Goal: Information Seeking & Learning: Check status

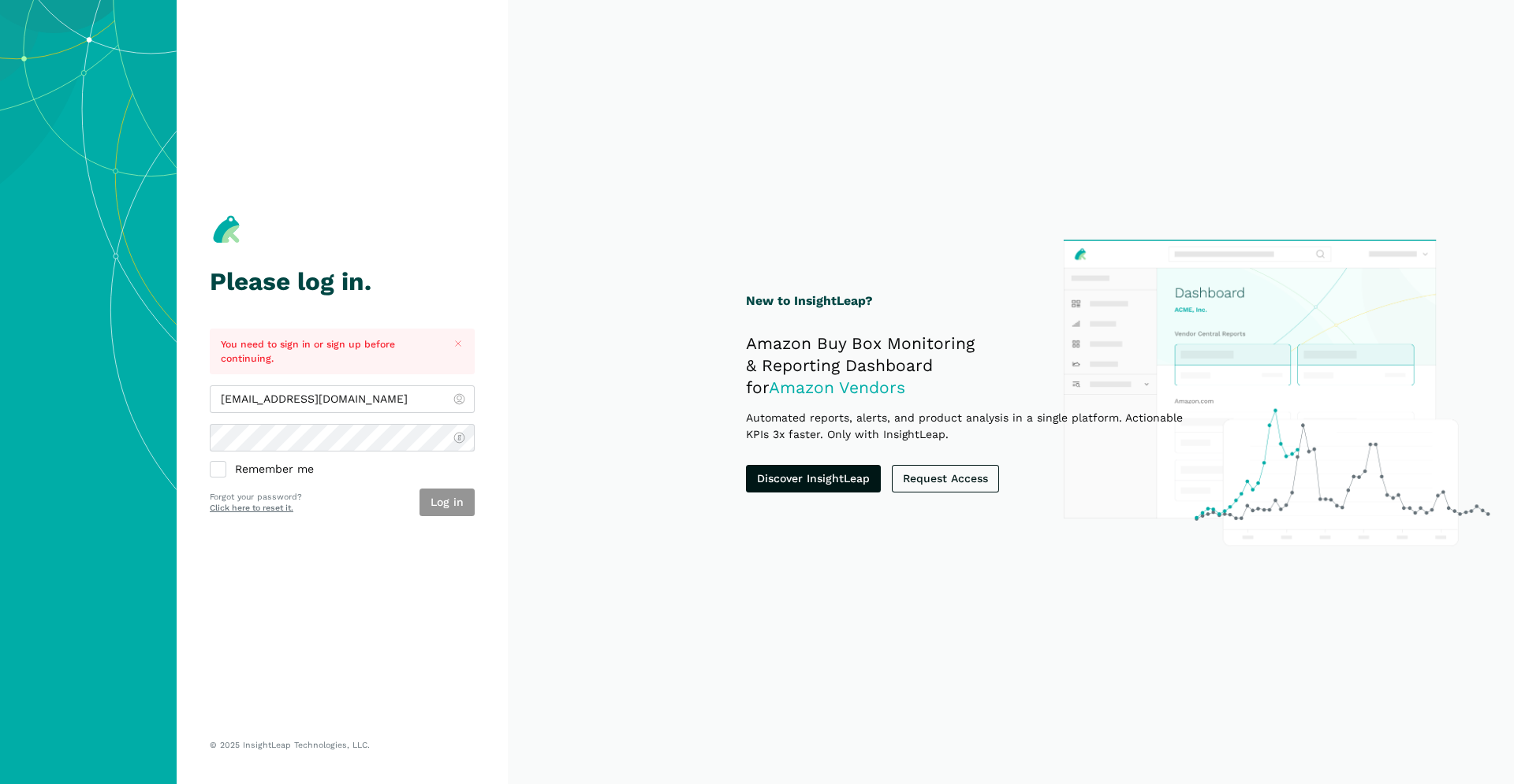
type input "[EMAIL_ADDRESS][DOMAIN_NAME]"
click at [448, 509] on button "Log in" at bounding box center [447, 502] width 55 height 28
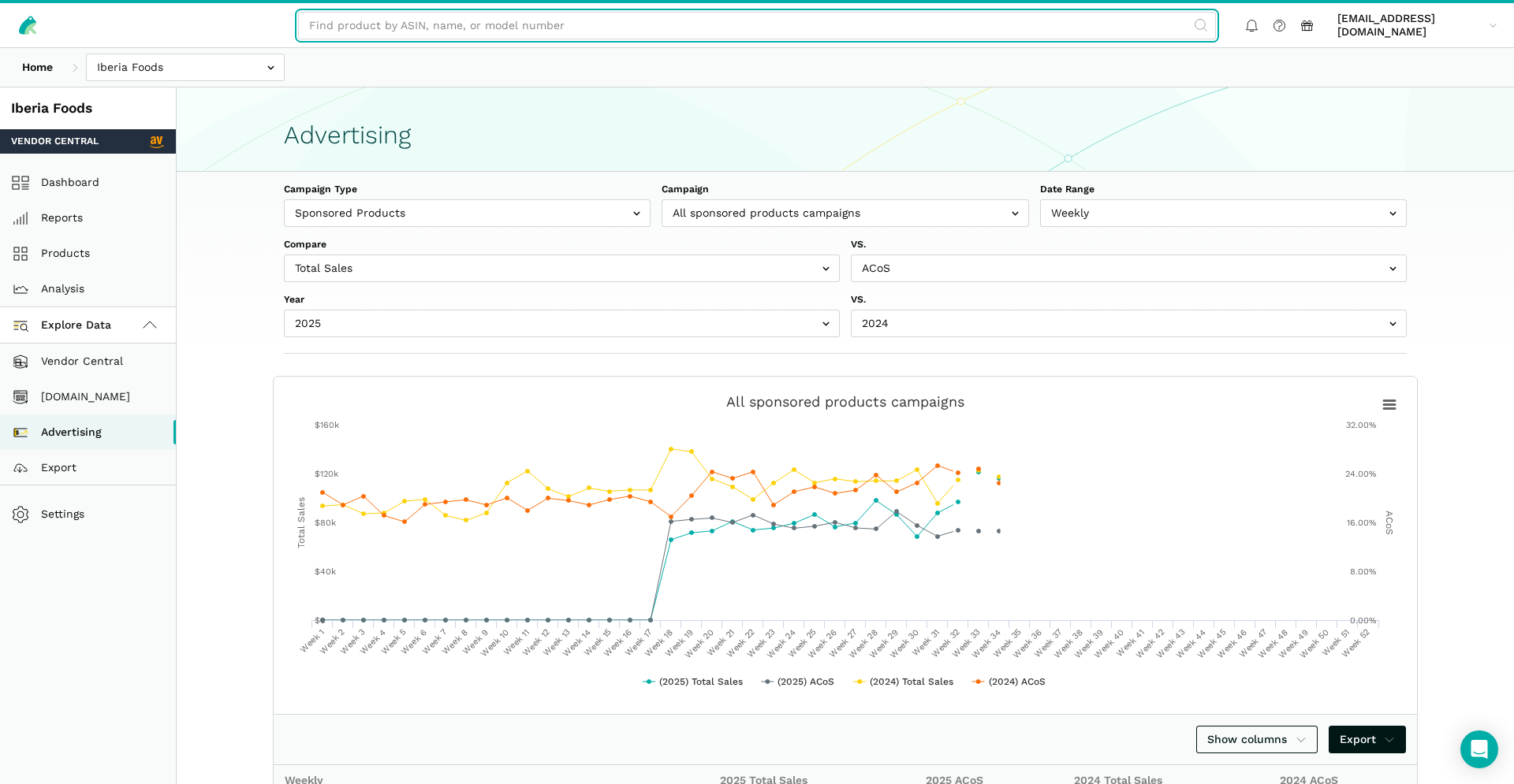
click at [522, 16] on input "text" at bounding box center [757, 25] width 917 height 28
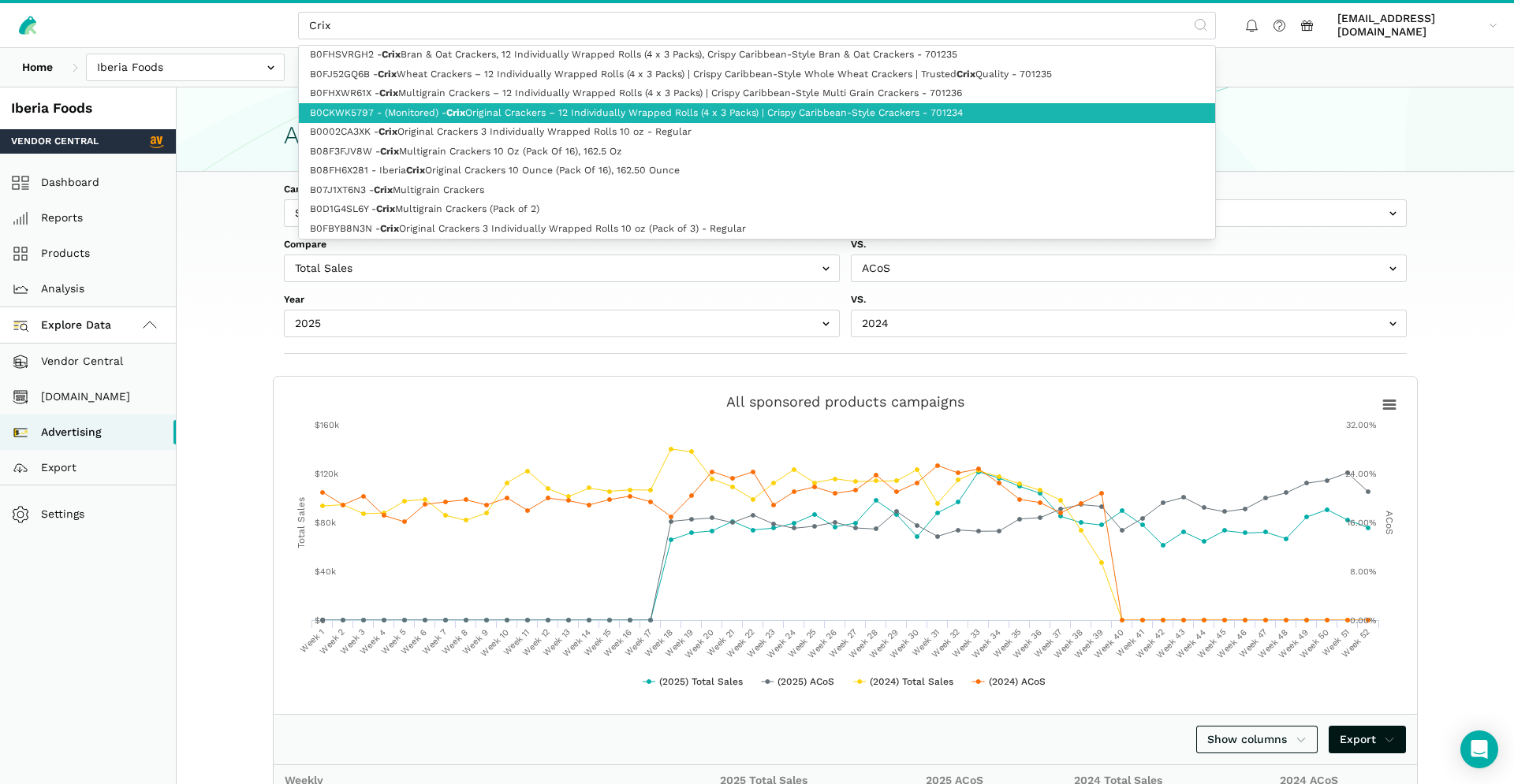
drag, startPoint x: 595, startPoint y: 117, endPoint x: 780, endPoint y: 137, distance: 186.1
click at [595, 117] on link "B0CKWK5797 - (Monitored) - Crix Original Crackers – 12 Individually Wrapped Rol…" at bounding box center [757, 113] width 916 height 20
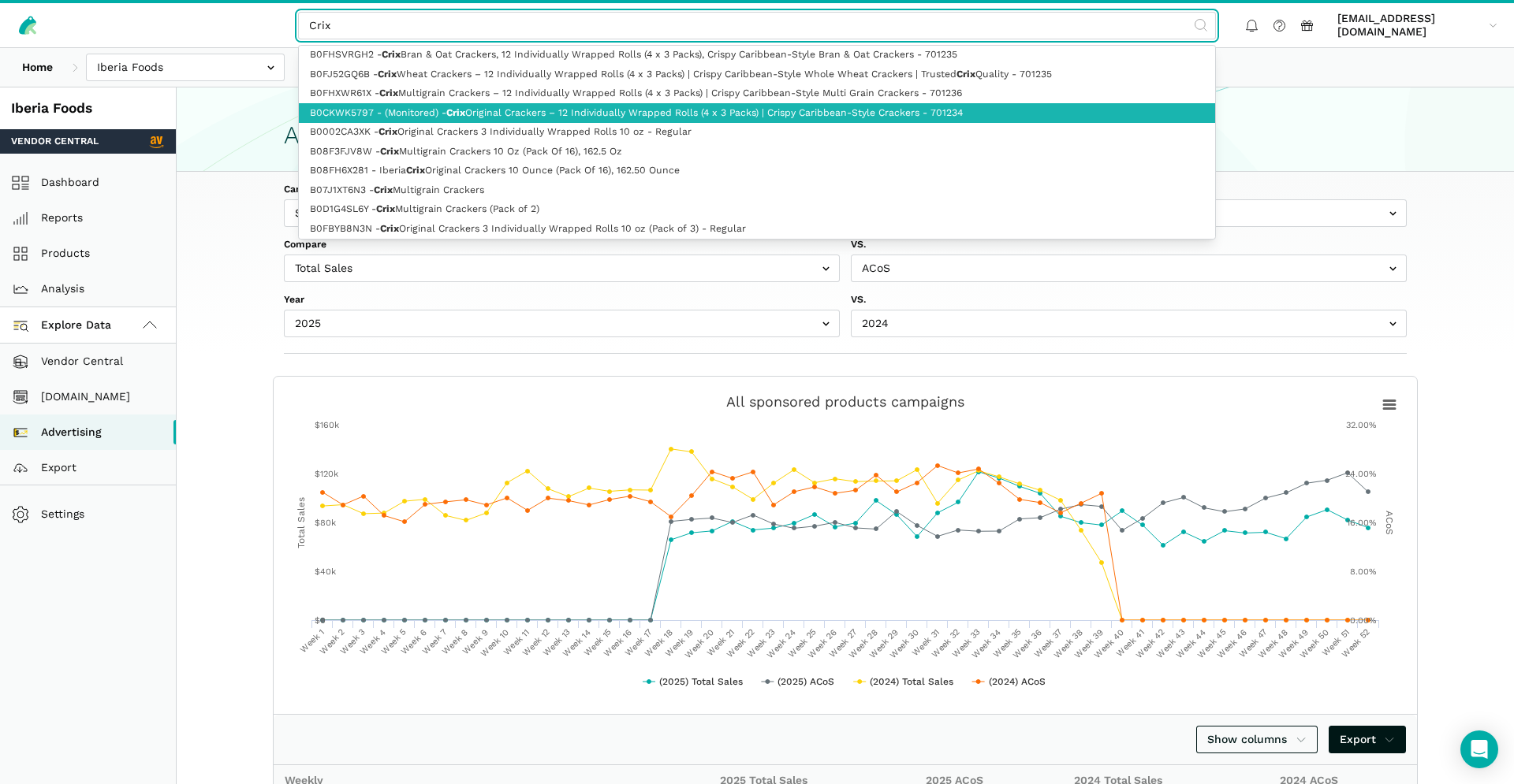
type input "B0CKWK5797 - (Monitored) - Crix Original Crackers – 12 Individually Wrapped Rol…"
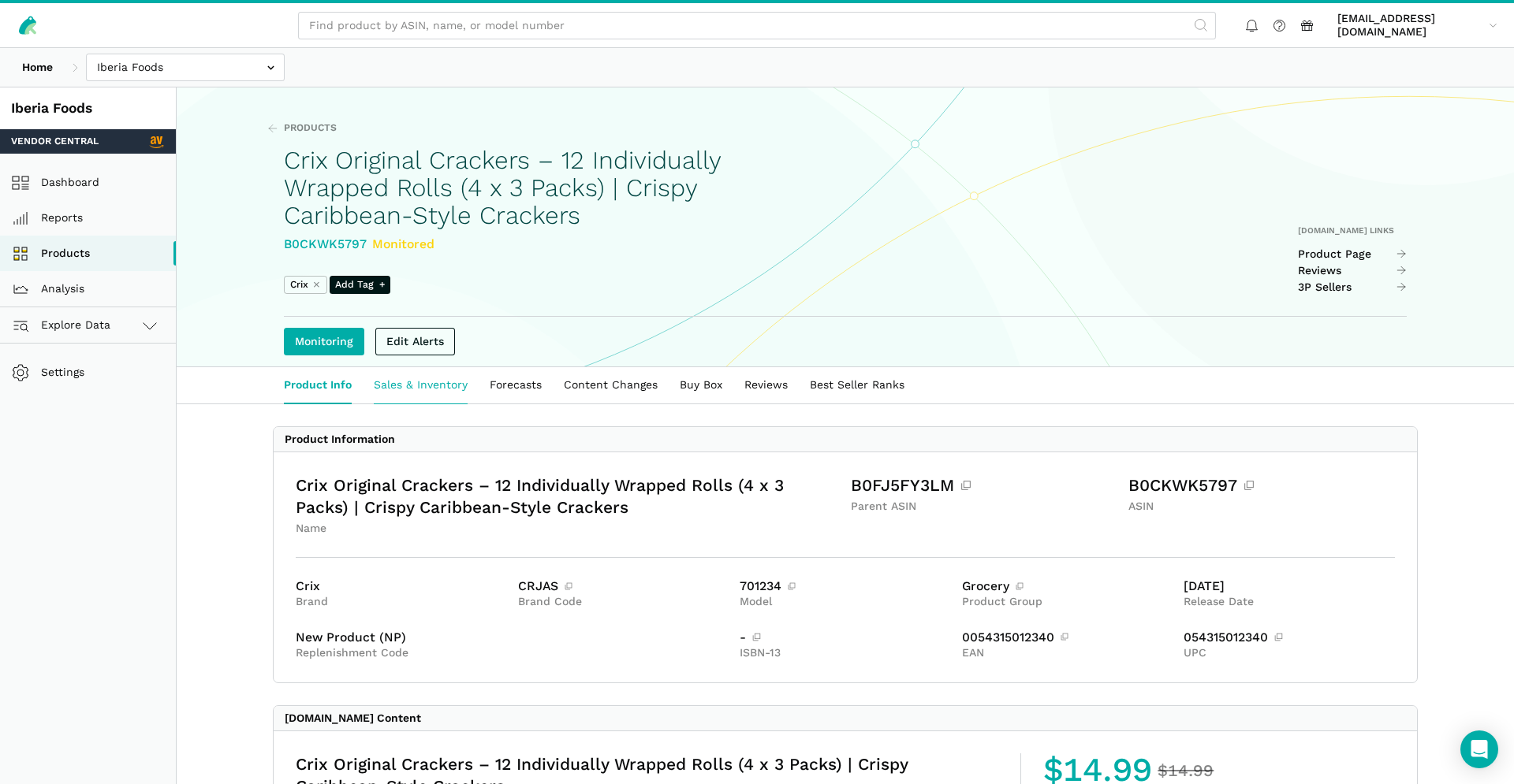
click at [412, 401] on link "Sales & Inventory" at bounding box center [421, 385] width 116 height 37
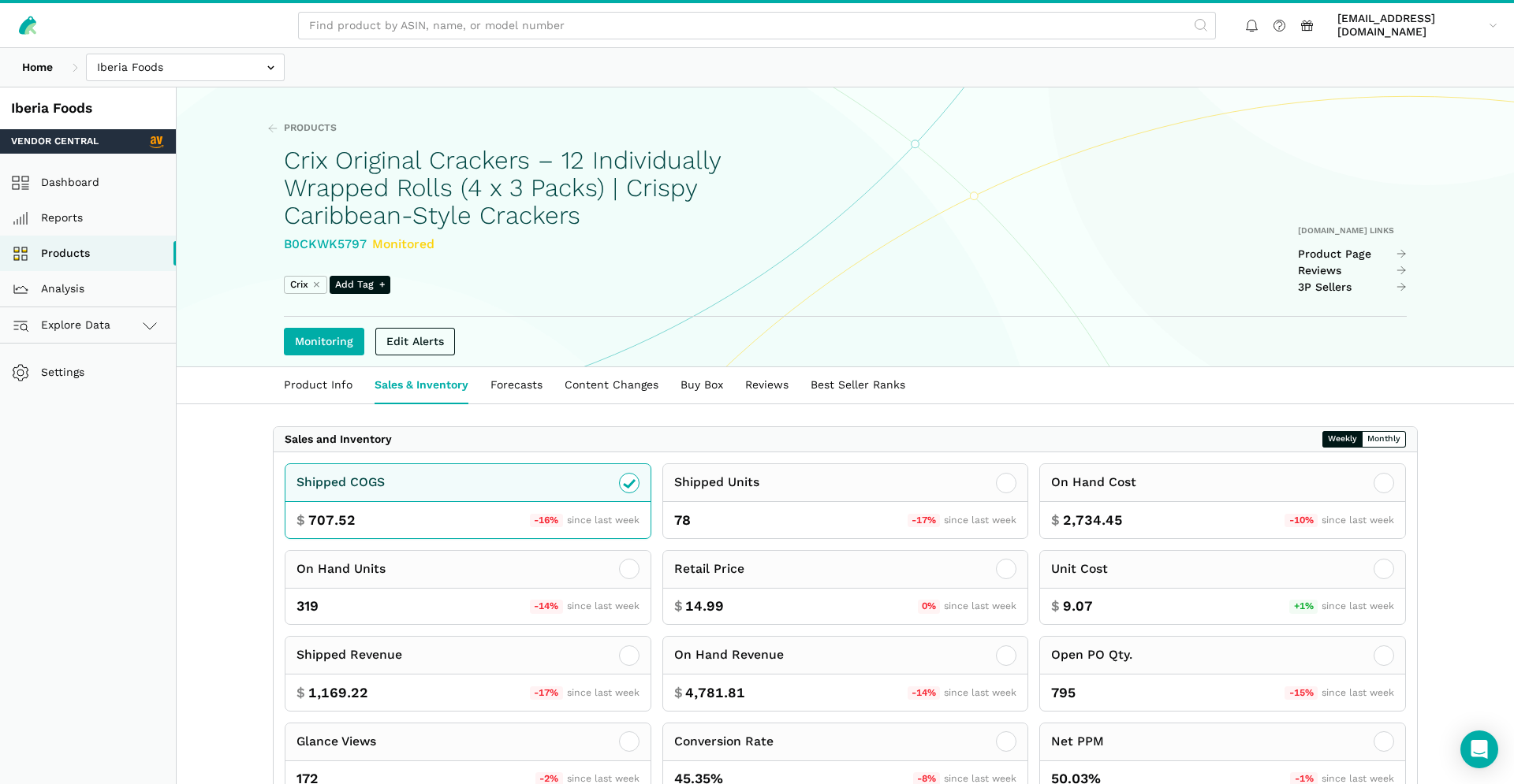
click at [417, 395] on link "Sales & Inventory" at bounding box center [421, 385] width 116 height 37
click at [1408, 434] on div "Sales and Inventory Weekly Monthly" at bounding box center [846, 440] width 1144 height 25
click at [1387, 438] on button "Monthly" at bounding box center [1383, 439] width 44 height 17
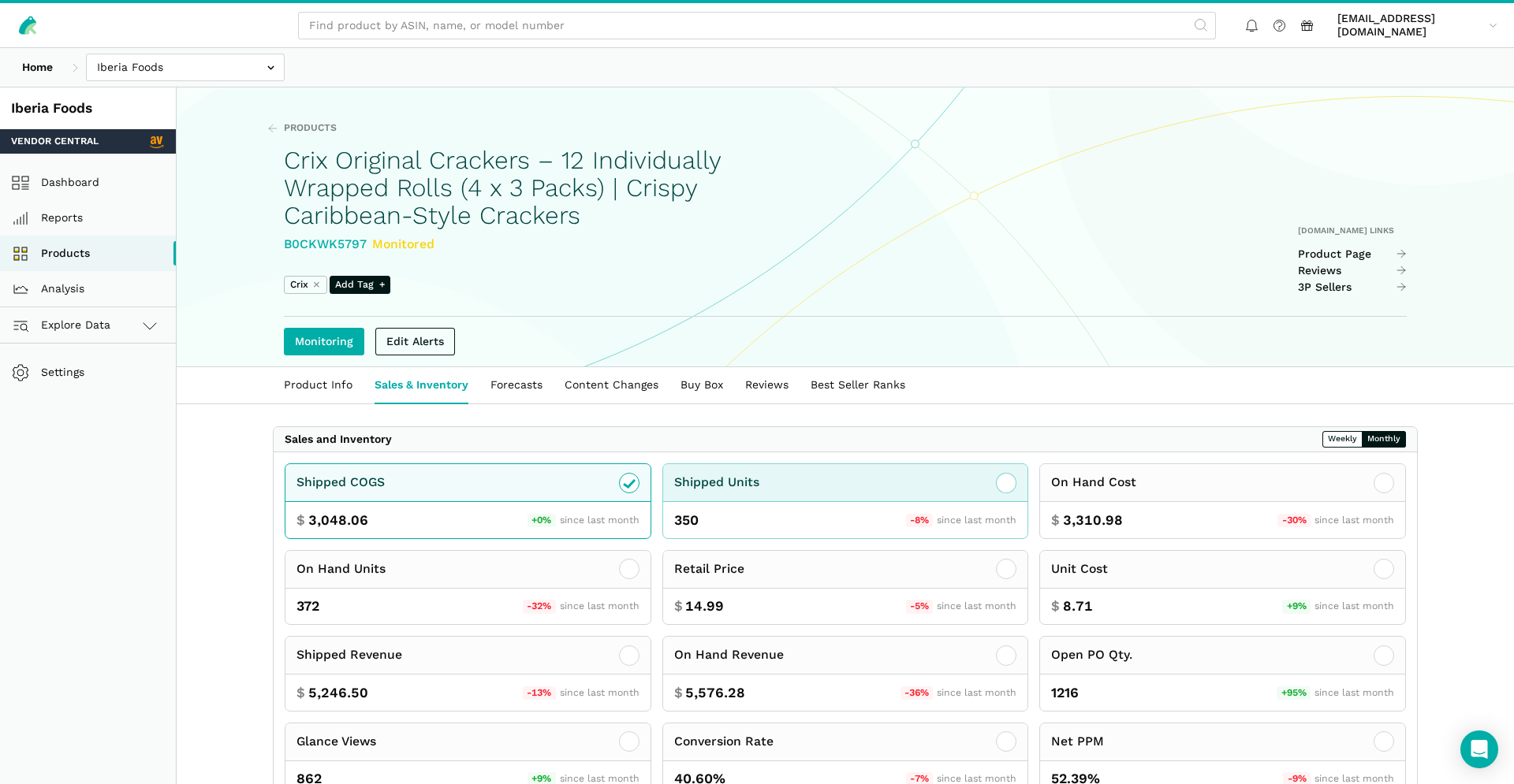
click at [868, 477] on div "Shipped Units" at bounding box center [846, 483] width 365 height 38
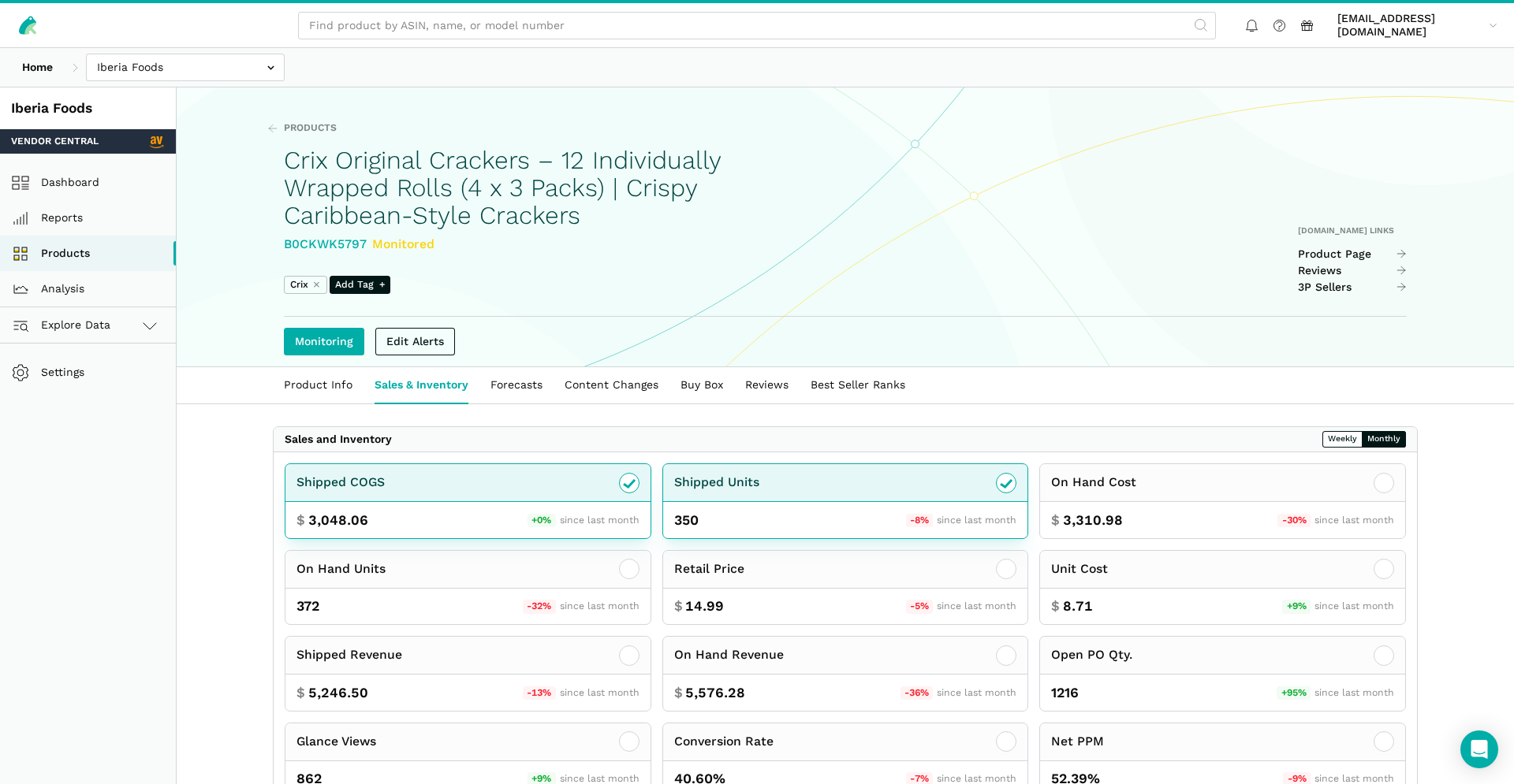
drag, startPoint x: 517, startPoint y: 484, endPoint x: 746, endPoint y: 488, distance: 229.0
click at [522, 484] on div "Shipped COGS" at bounding box center [468, 483] width 365 height 38
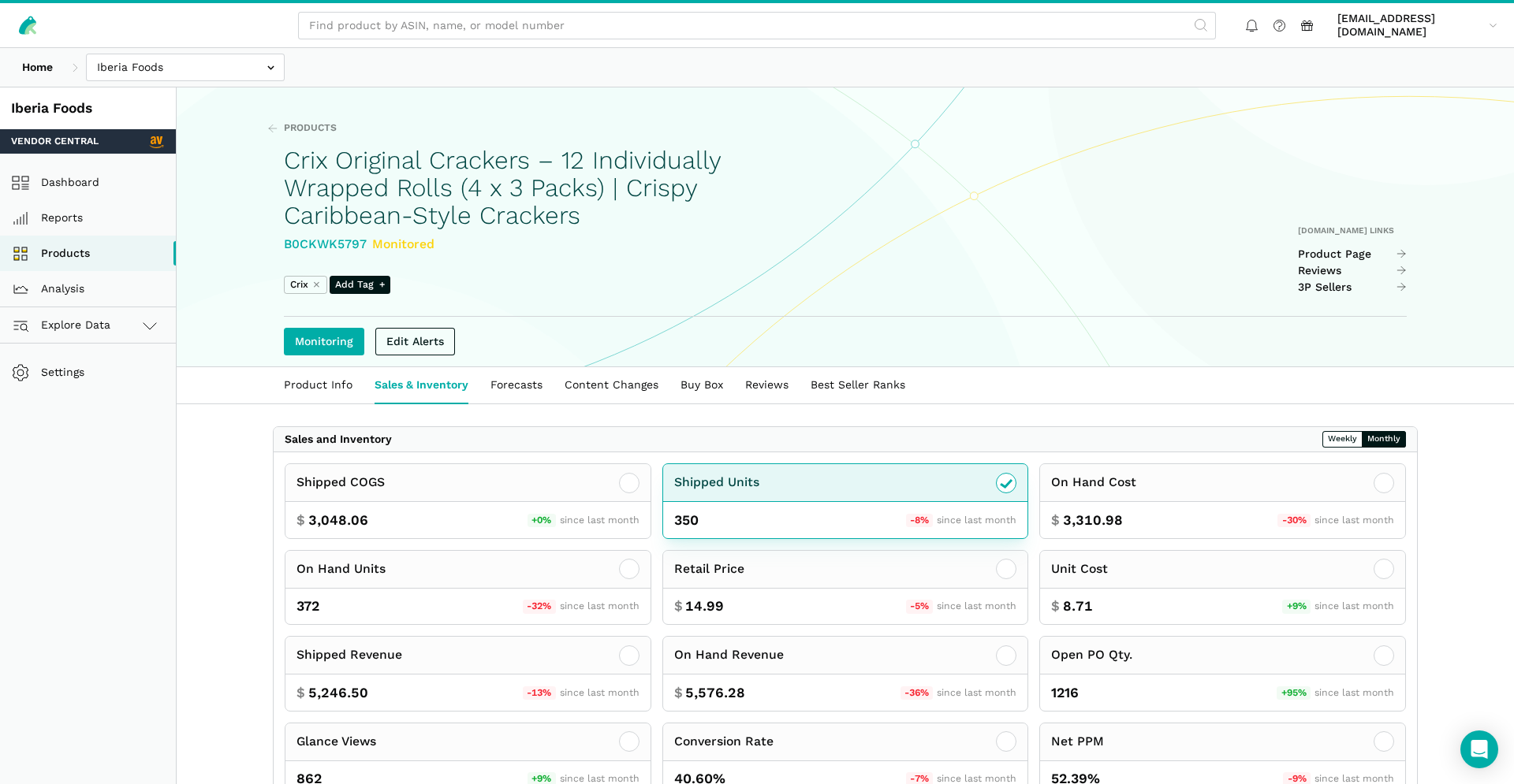
click at [772, 486] on div "Shipped Units" at bounding box center [846, 483] width 365 height 38
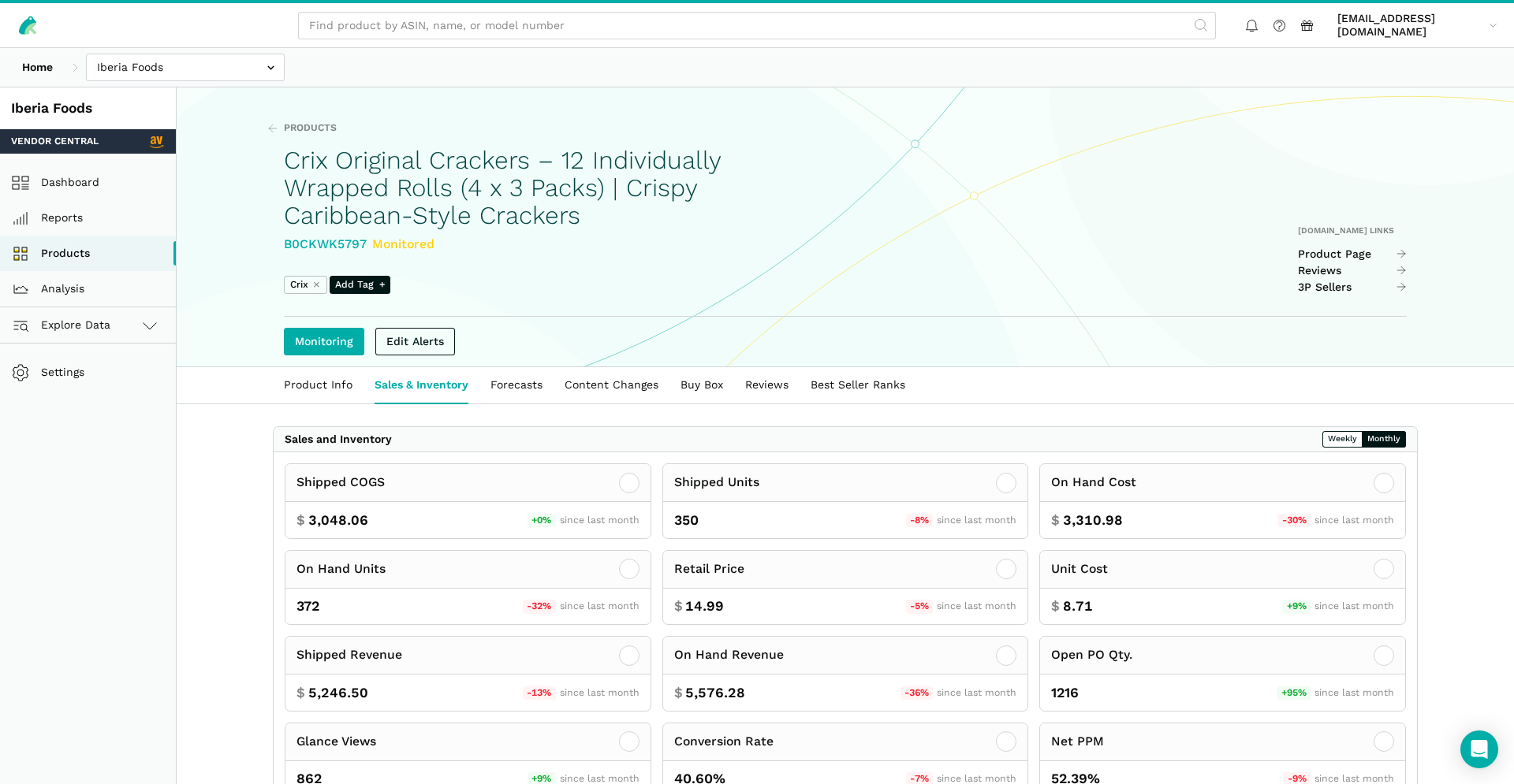
click at [800, 462] on div "Shipped COGS $ 3,048.06 +0% since last month Shipped Units 350 -8% since last m…" at bounding box center [846, 630] width 1144 height 357
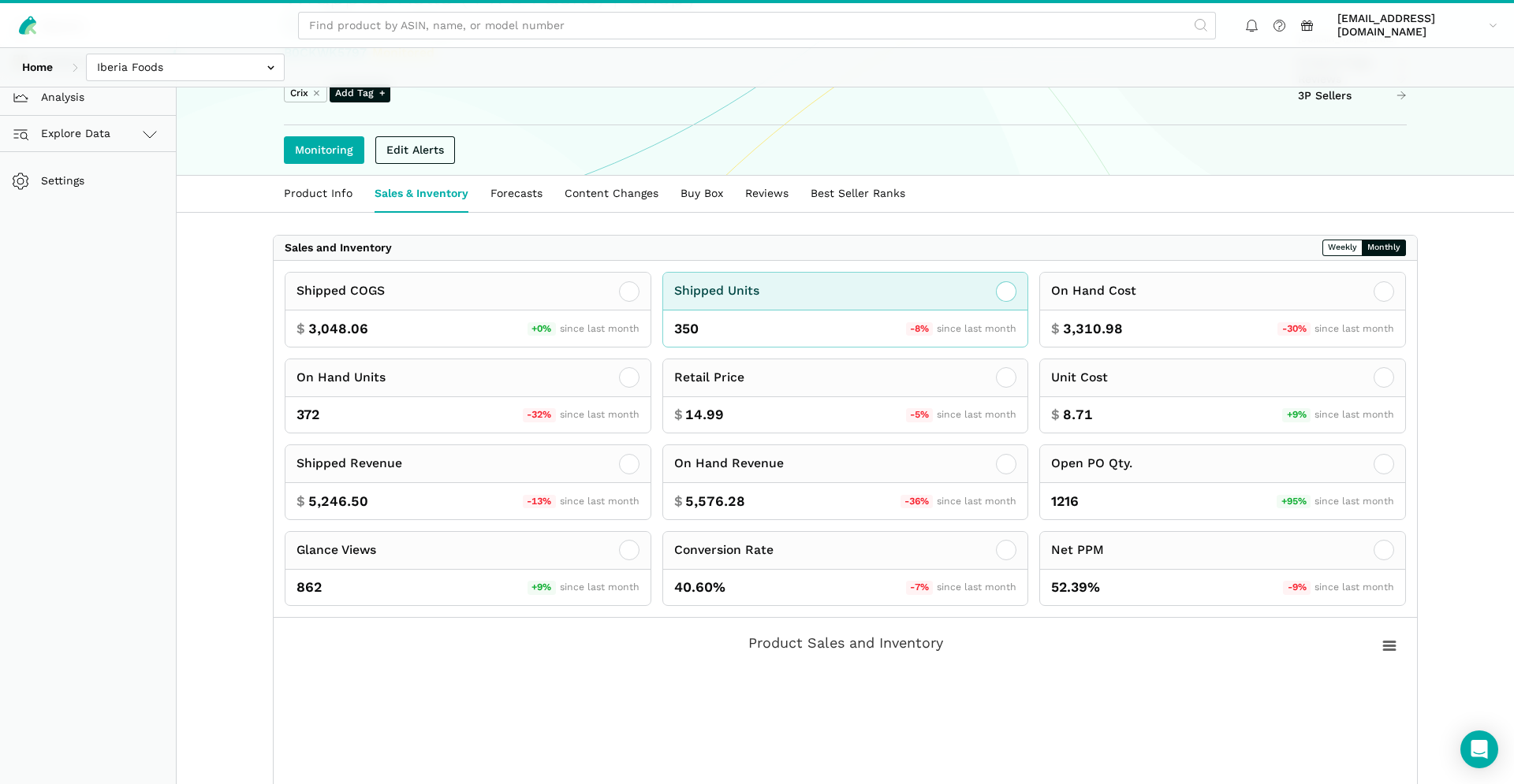
click at [867, 304] on div "Shipped Units" at bounding box center [846, 292] width 365 height 38
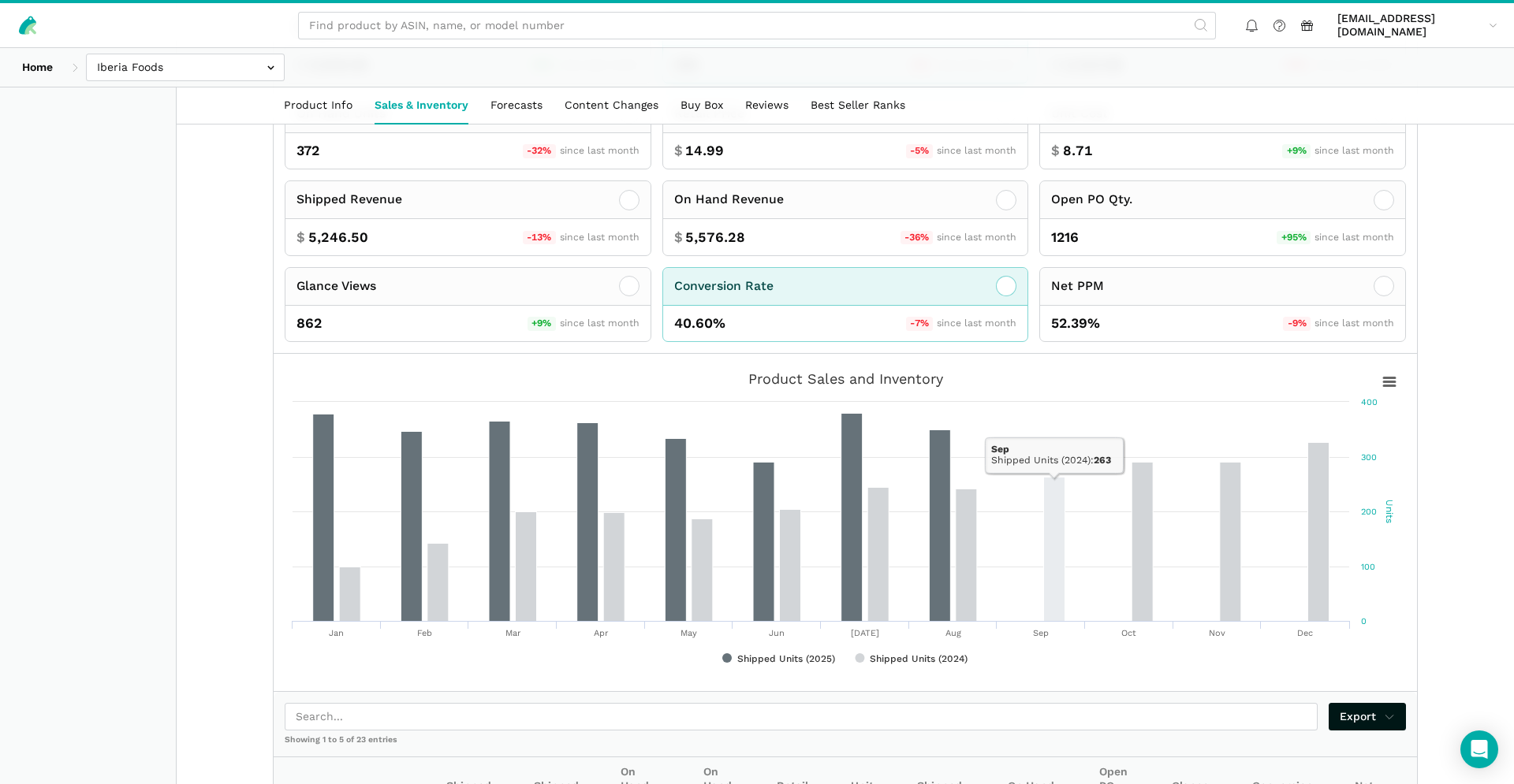
scroll to position [174, 0]
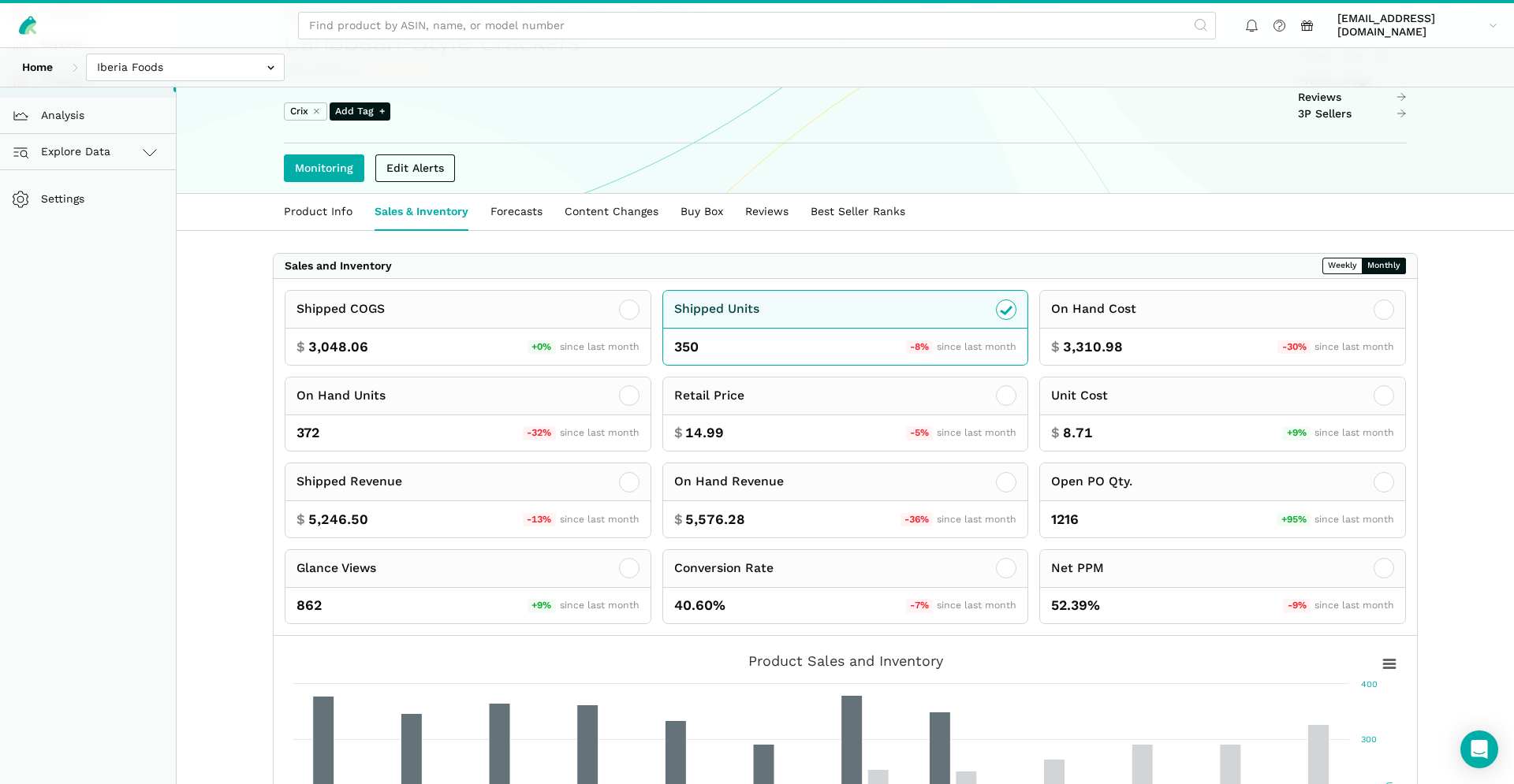
click at [1356, 275] on div "Sales and Inventory Weekly Monthly" at bounding box center [846, 267] width 1144 height 25
click at [1355, 269] on button "Weekly" at bounding box center [1342, 266] width 40 height 17
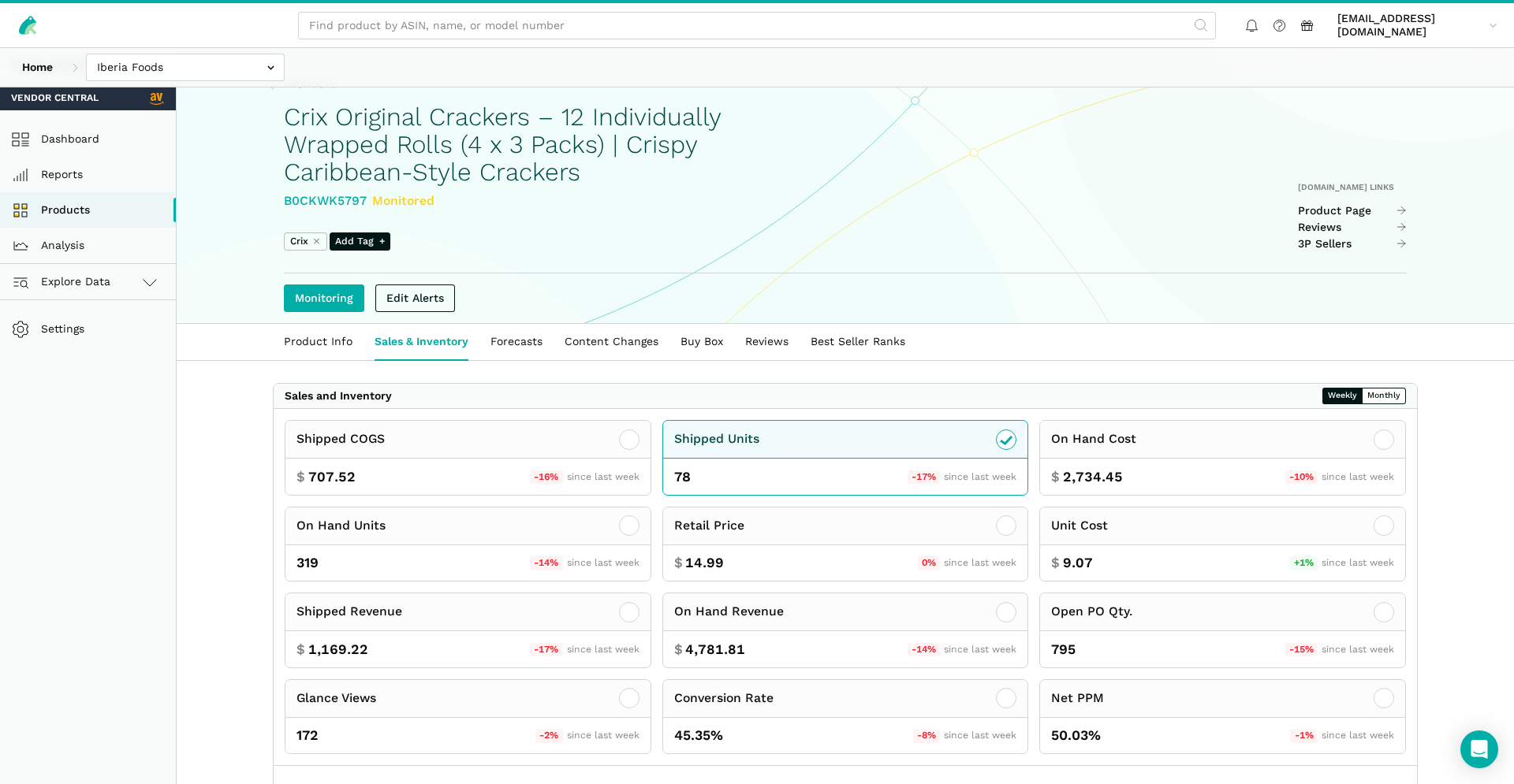
scroll to position [0, 0]
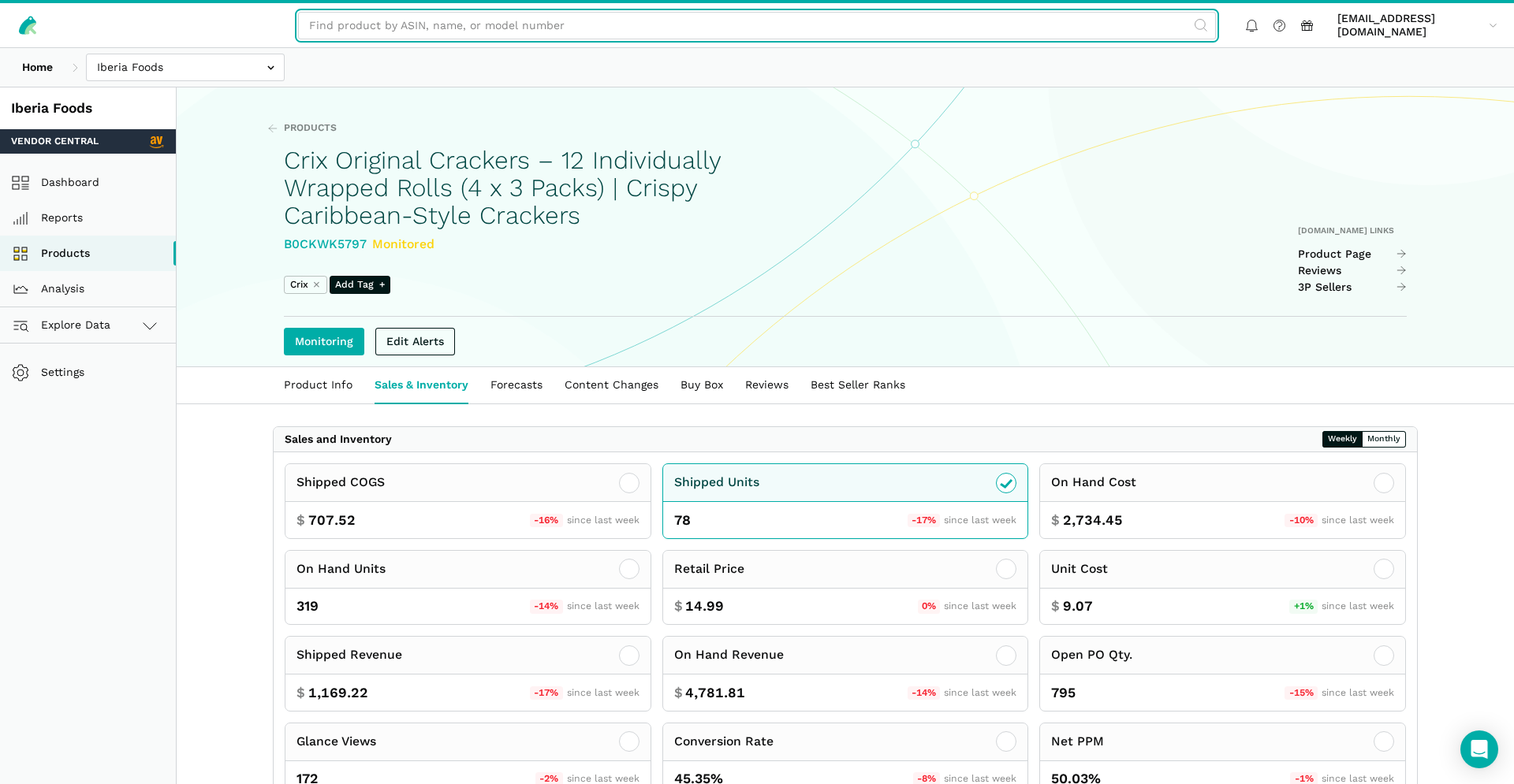
click at [576, 30] on input "text" at bounding box center [757, 25] width 917 height 28
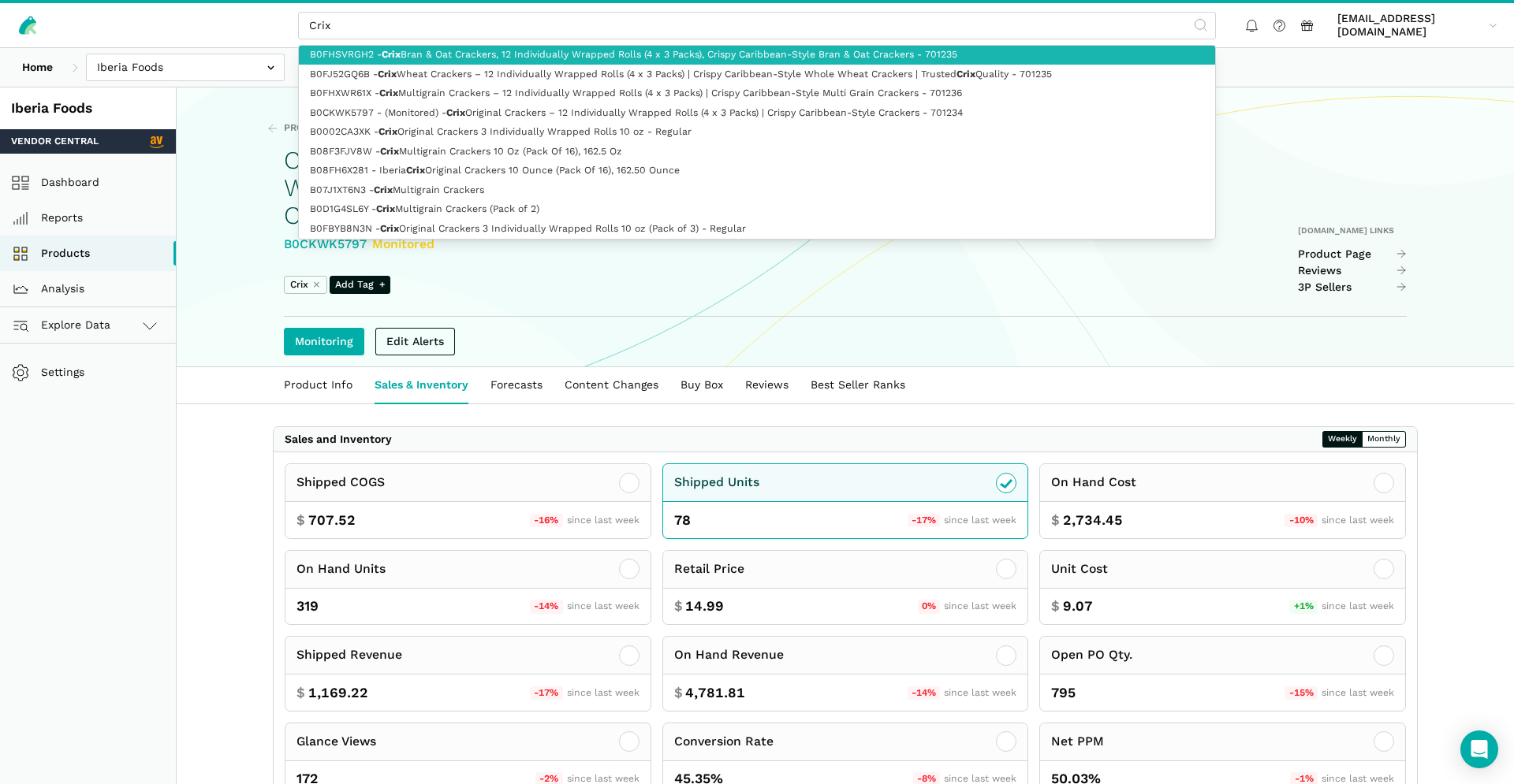
click at [585, 56] on link "B0FHSVRGH2 - Crix Bran & Oat Crackers, 12 Individually Wrapped Rolls (4 x 3 Pac…" at bounding box center [757, 55] width 916 height 20
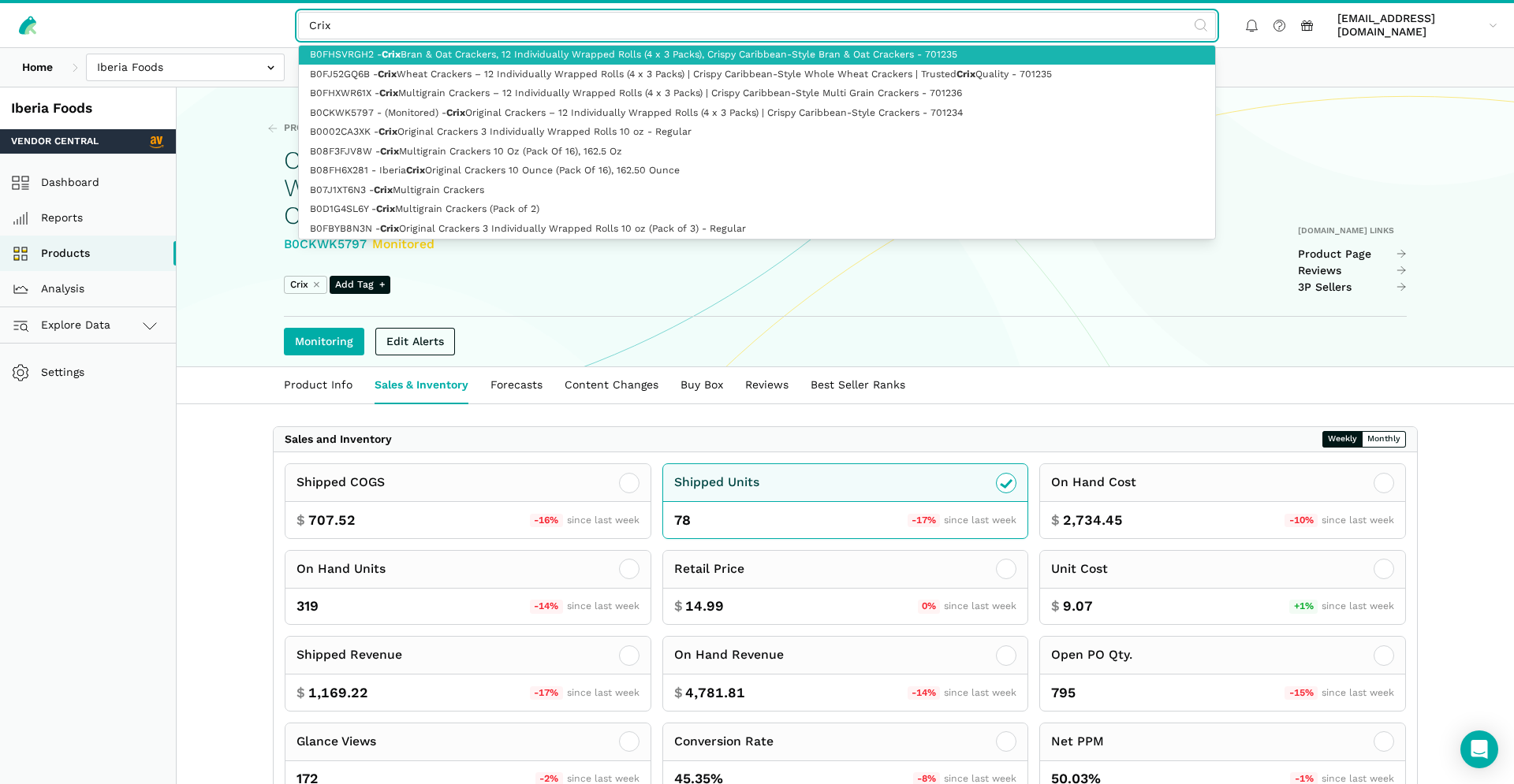
type input "B0FHSVRGH2 - Crix Bran & Oat Crackers, 12 Individually Wrapped Rolls (4 x 3 Pac…"
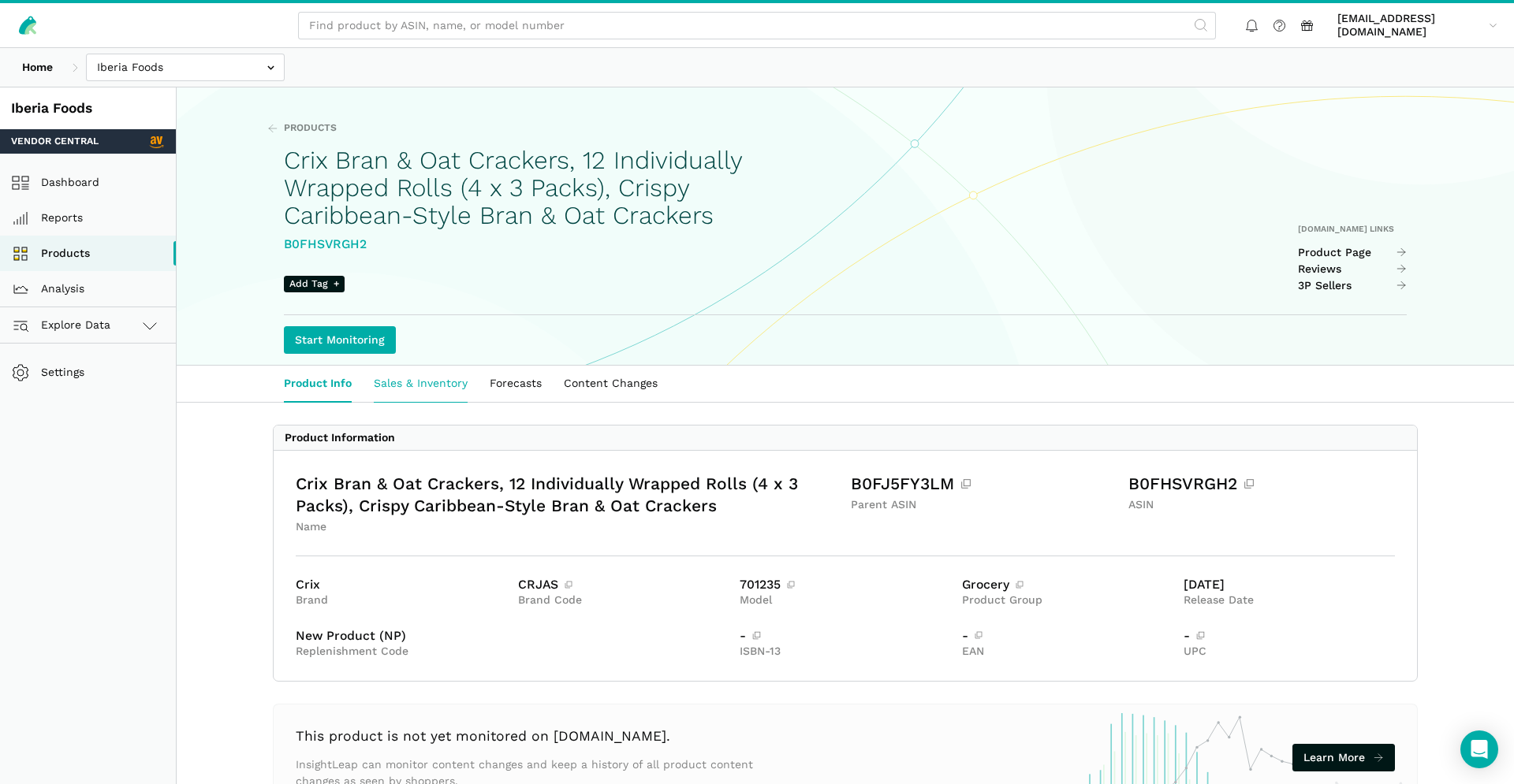
click at [434, 402] on link "Sales & Inventory" at bounding box center [421, 384] width 116 height 37
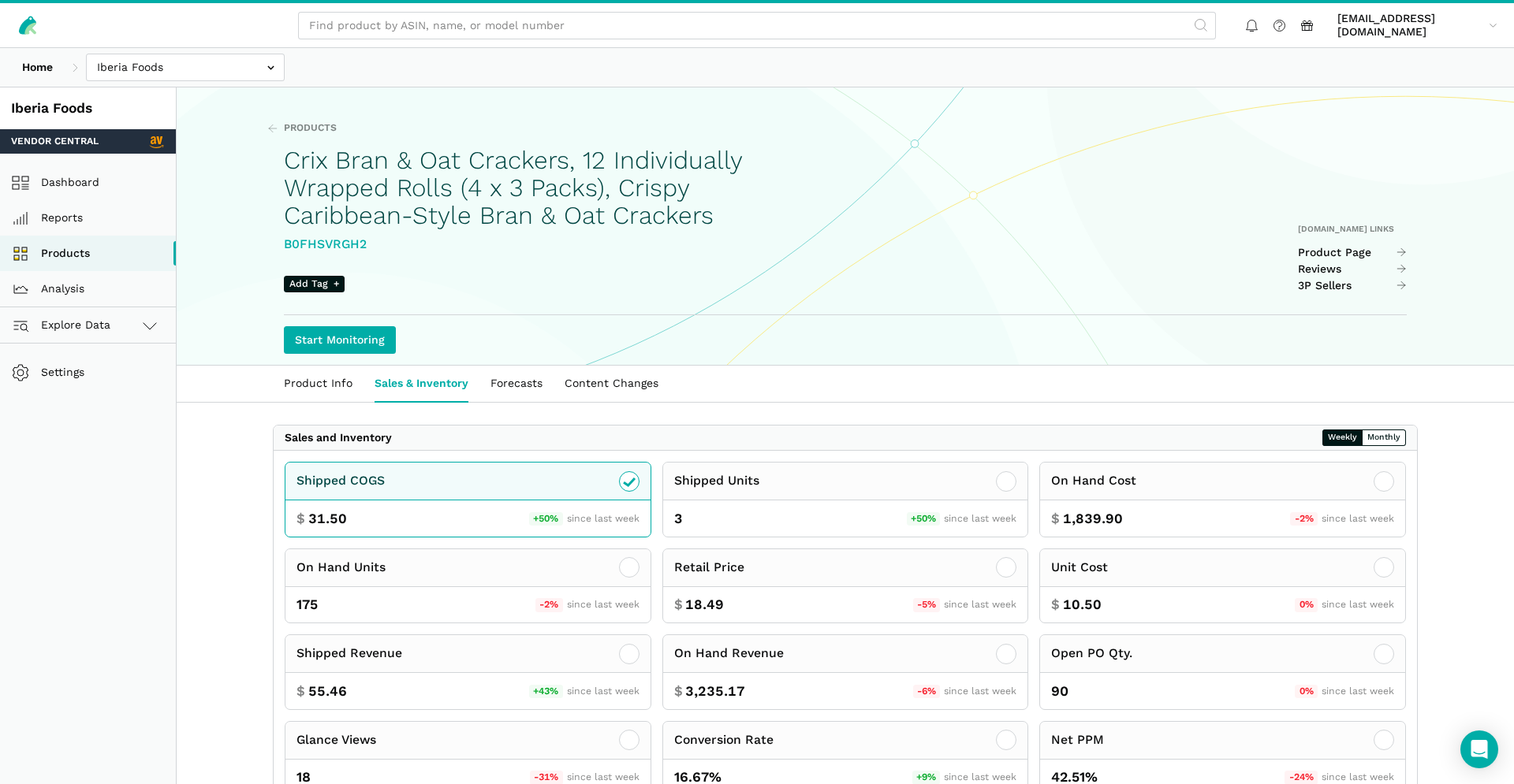
scroll to position [223, 0]
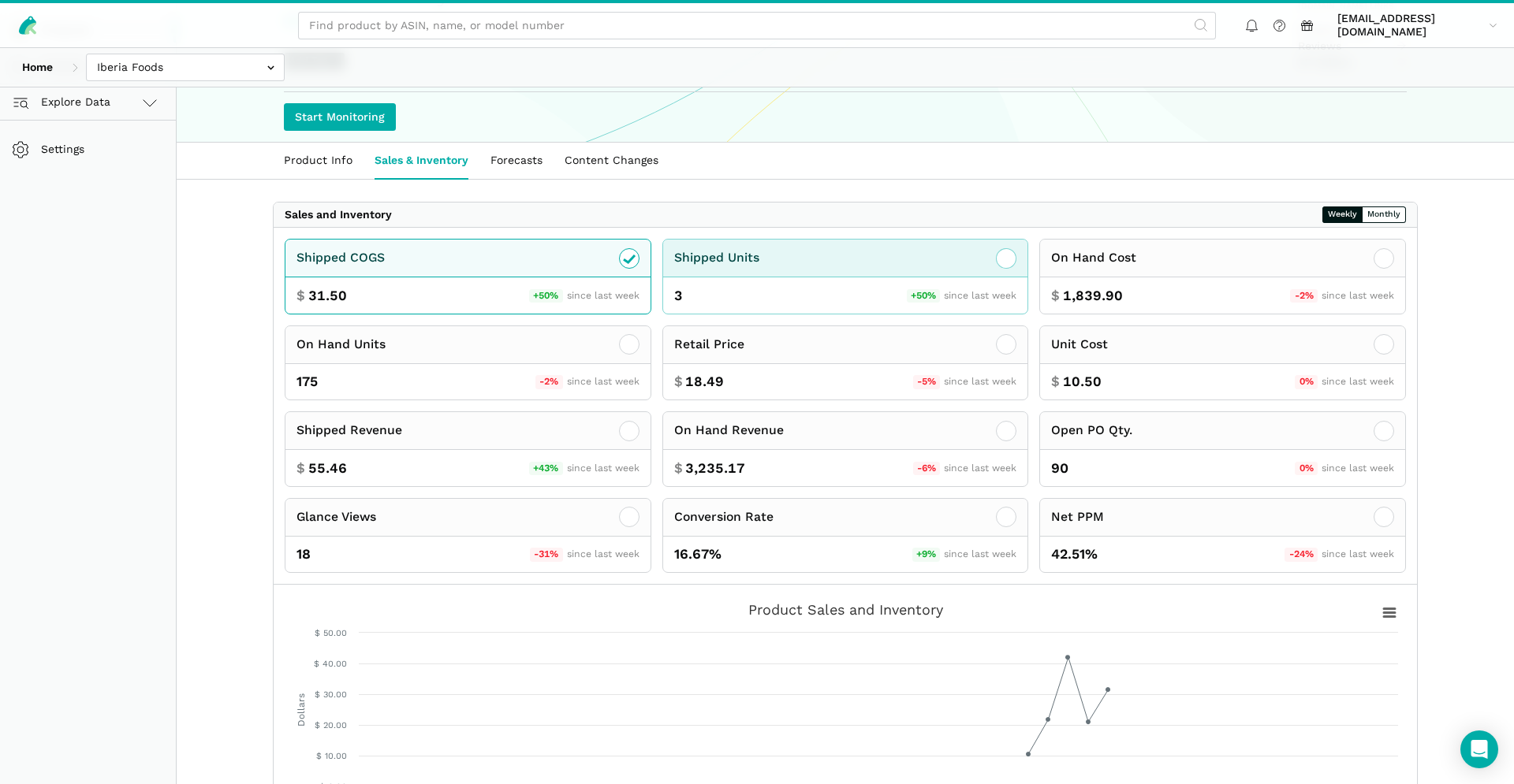
click at [732, 314] on div "3 +50% since last week" at bounding box center [846, 295] width 365 height 37
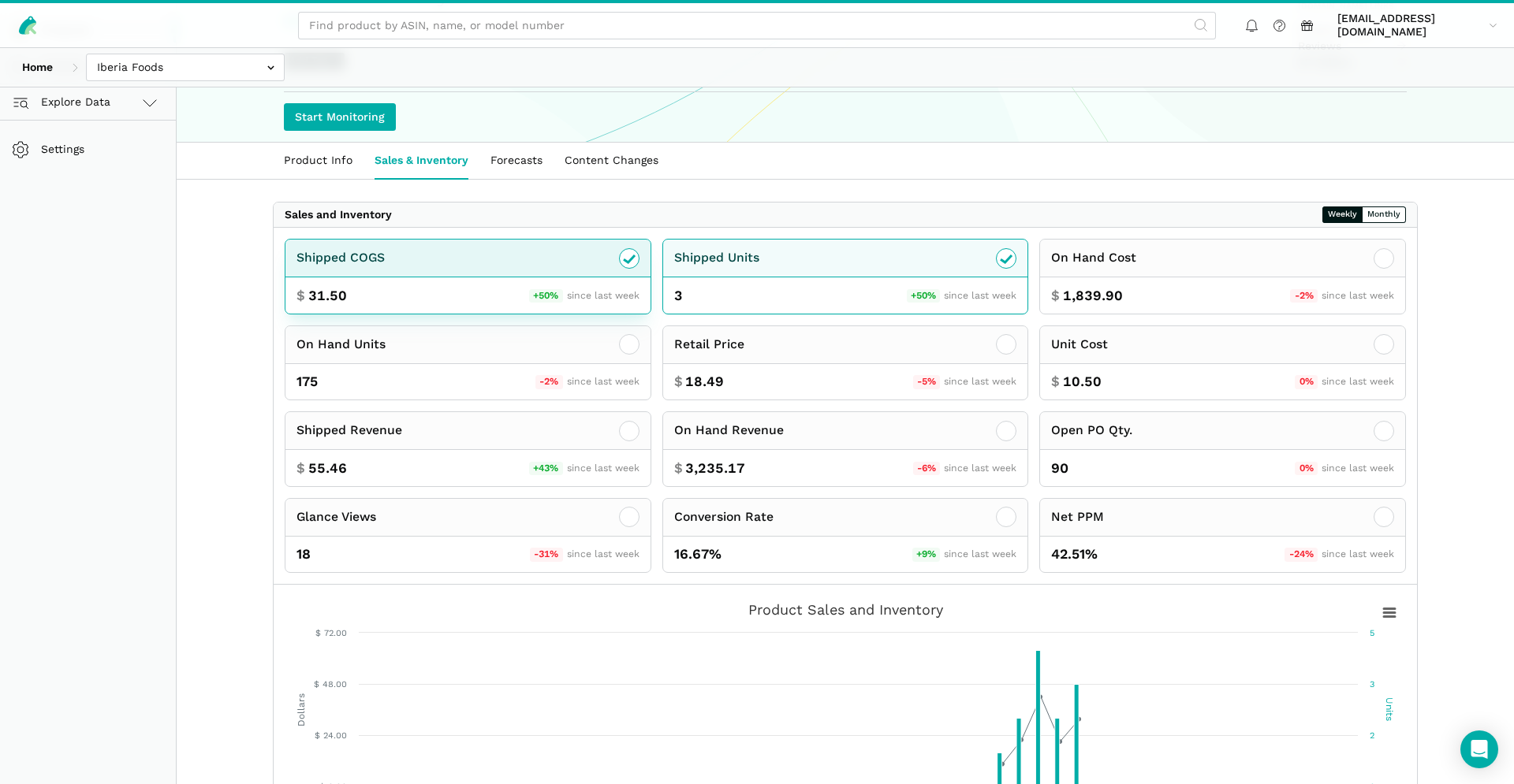
drag, startPoint x: 620, startPoint y: 287, endPoint x: 634, endPoint y: 295, distance: 16.1
click at [621, 268] on icon at bounding box center [629, 259] width 19 height 19
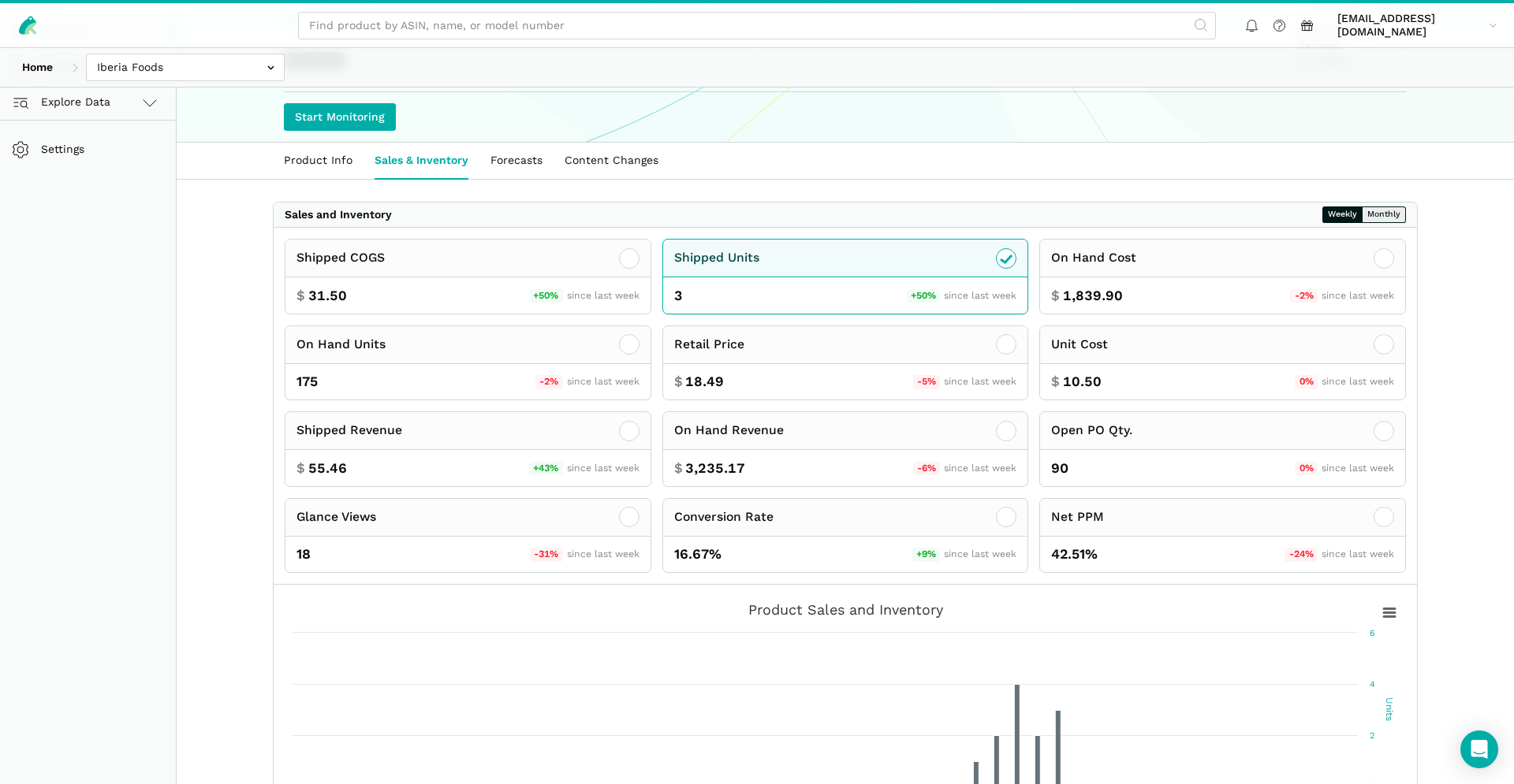
click at [1379, 223] on button "Monthly" at bounding box center [1383, 214] width 44 height 17
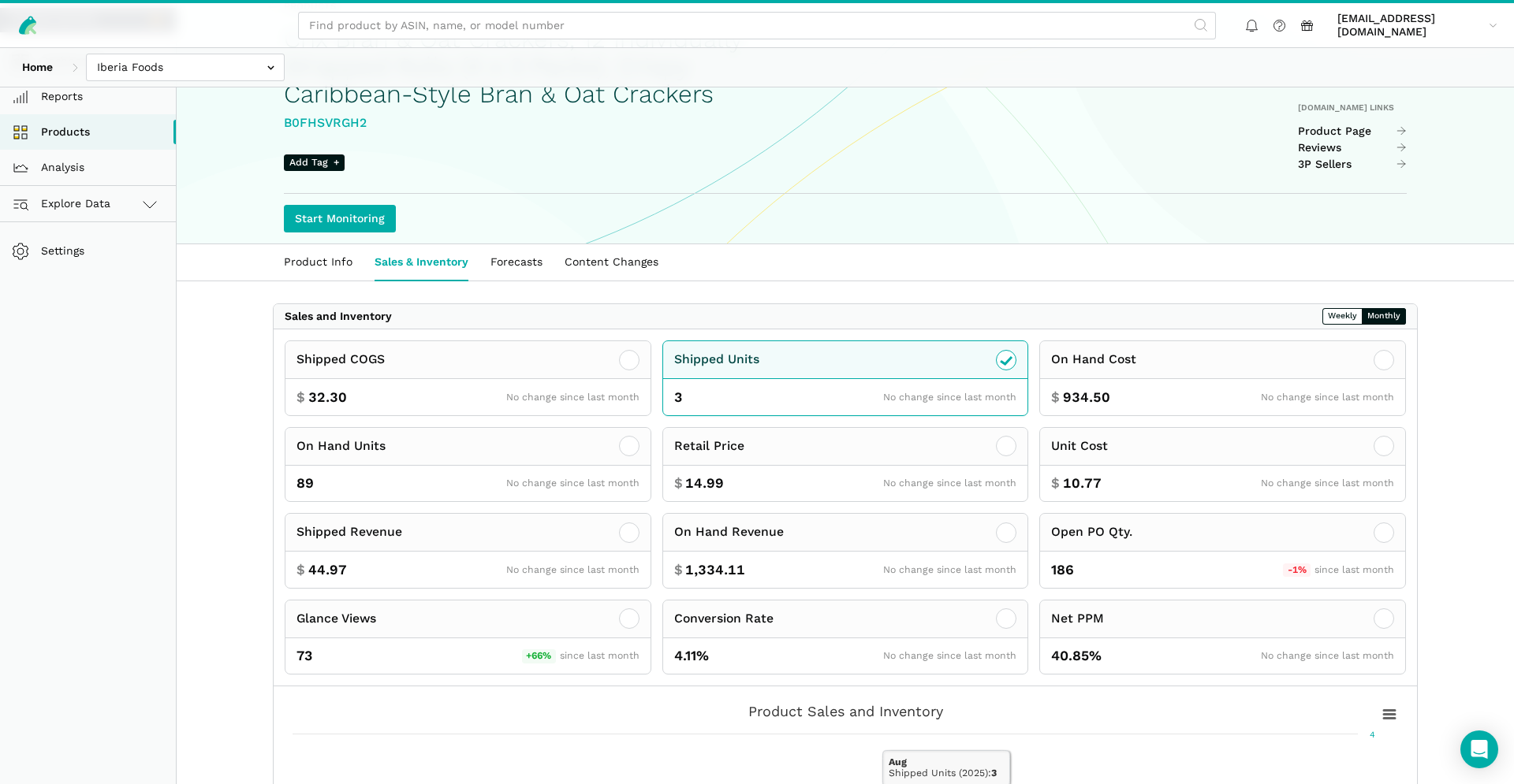
scroll to position [0, 0]
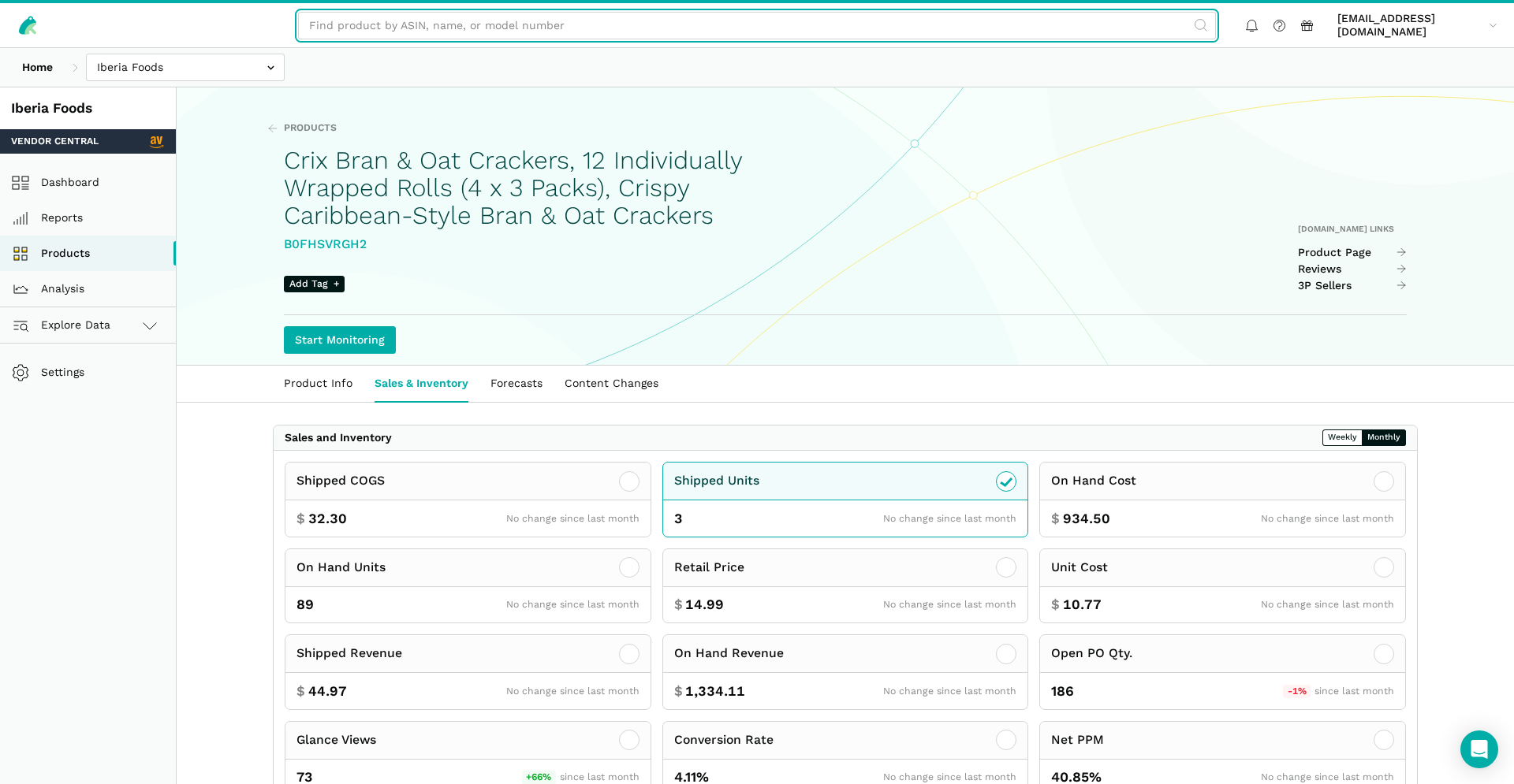
click at [657, 25] on input "text" at bounding box center [757, 25] width 917 height 28
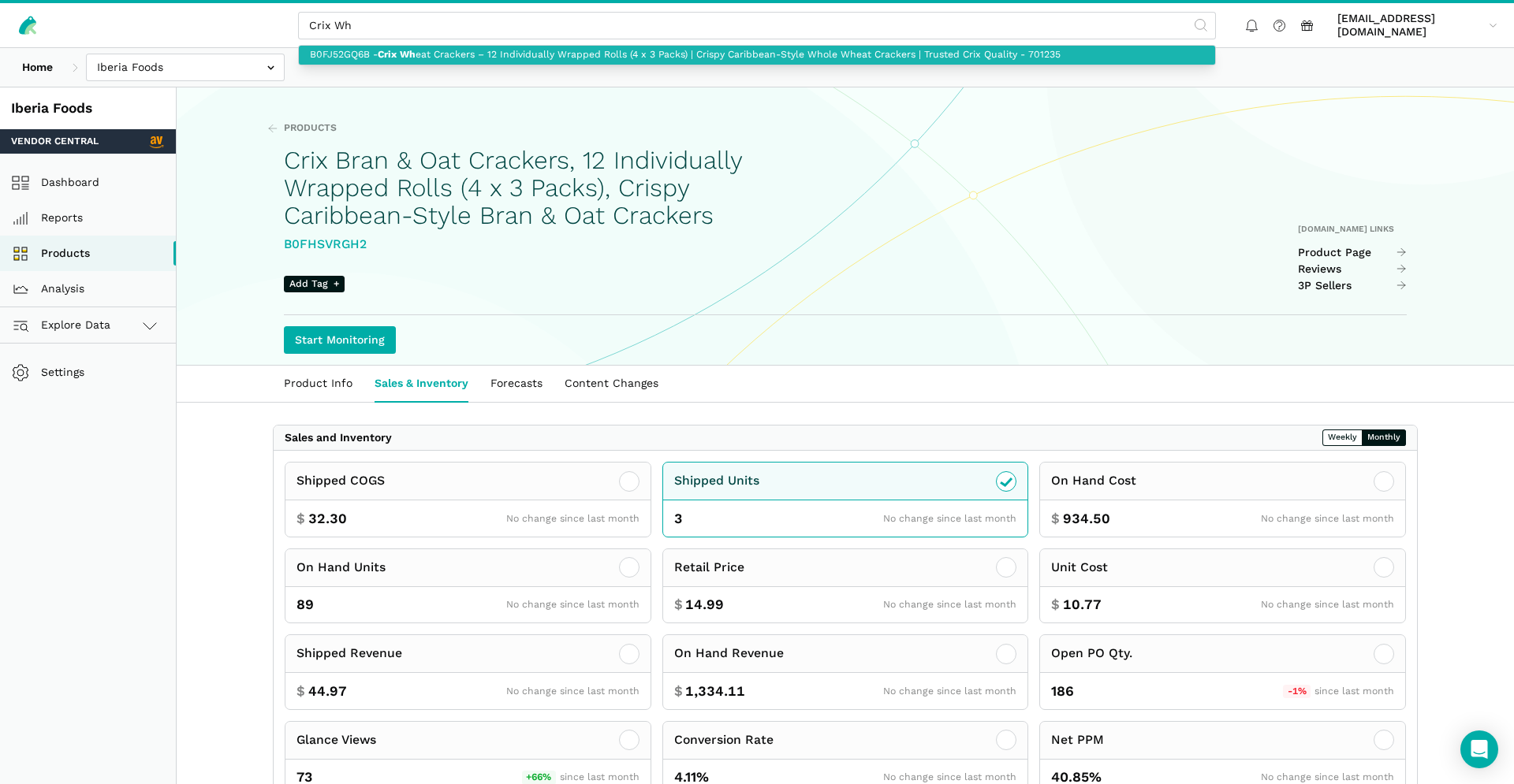
click at [572, 56] on link "B0FJ52GQ6B - Crix Wh eat Crackers – 12 Individually Wrapped Rolls (4 x 3 Packs)…" at bounding box center [757, 55] width 916 height 20
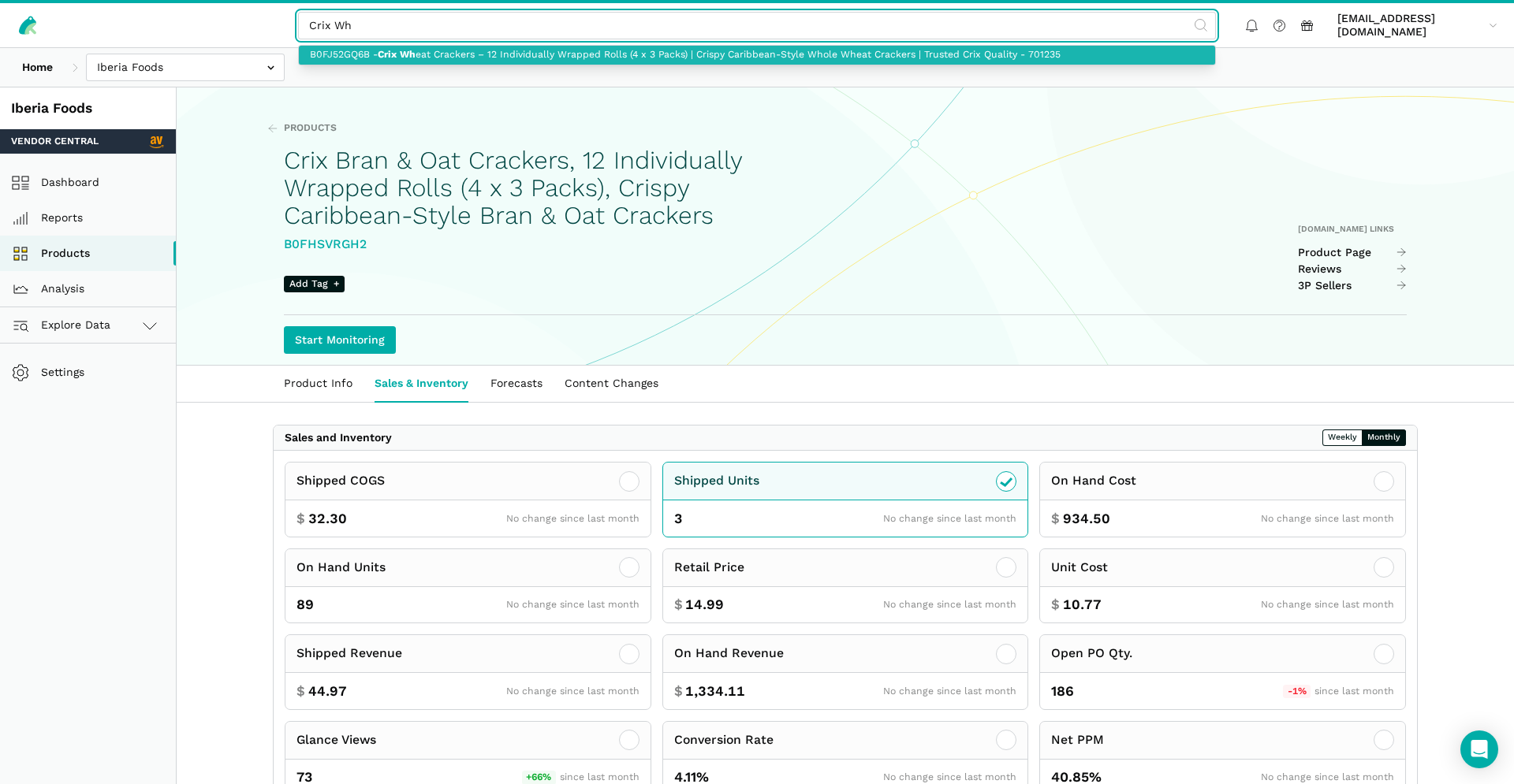
type input "B0FJ52GQ6B - Crix Wheat Crackers – 12 Individually Wrapped Rolls (4 x 3 Packs) …"
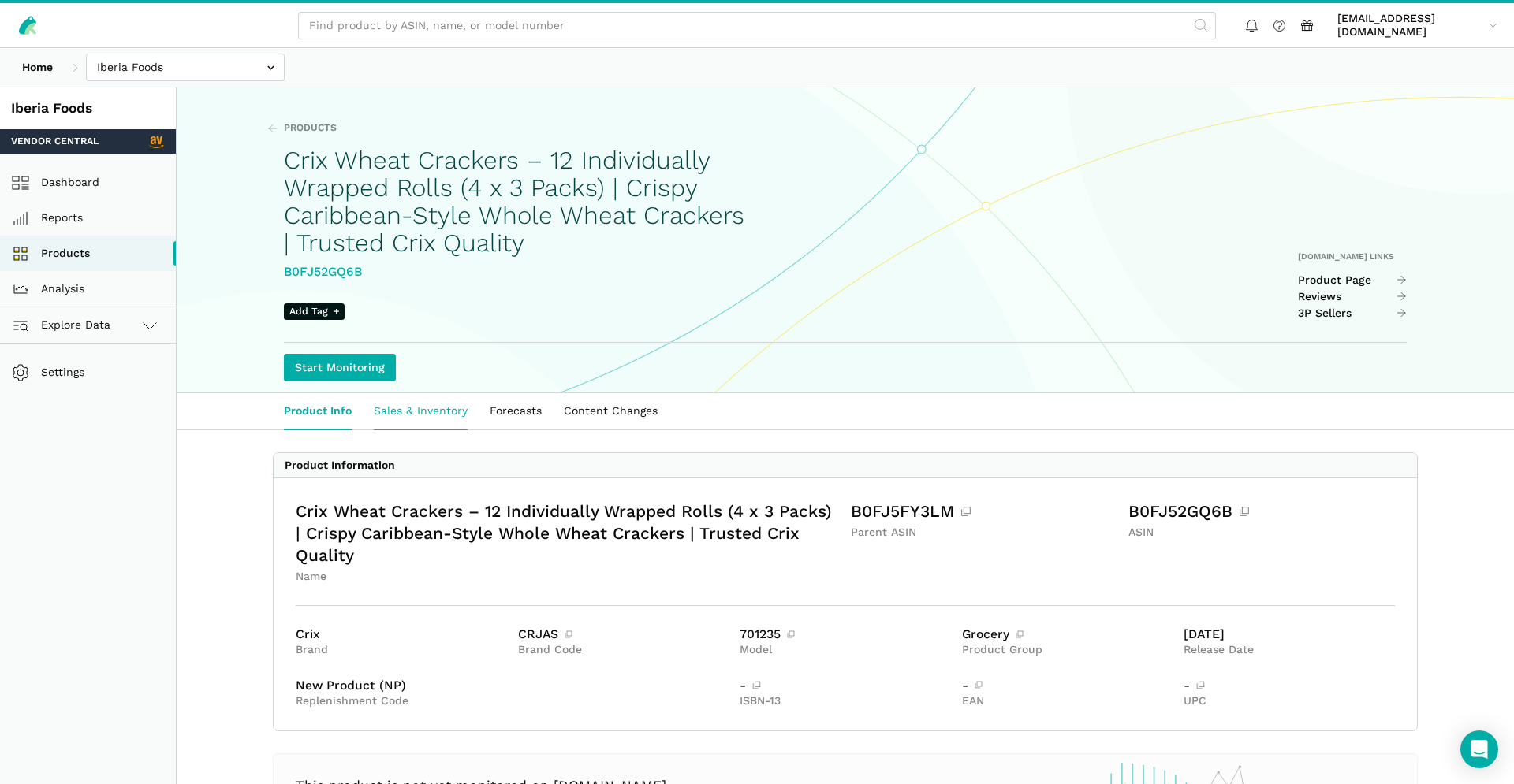
drag, startPoint x: 423, startPoint y: 414, endPoint x: 707, endPoint y: 408, distance: 284.1
click at [426, 413] on link "Sales & Inventory" at bounding box center [421, 412] width 116 height 37
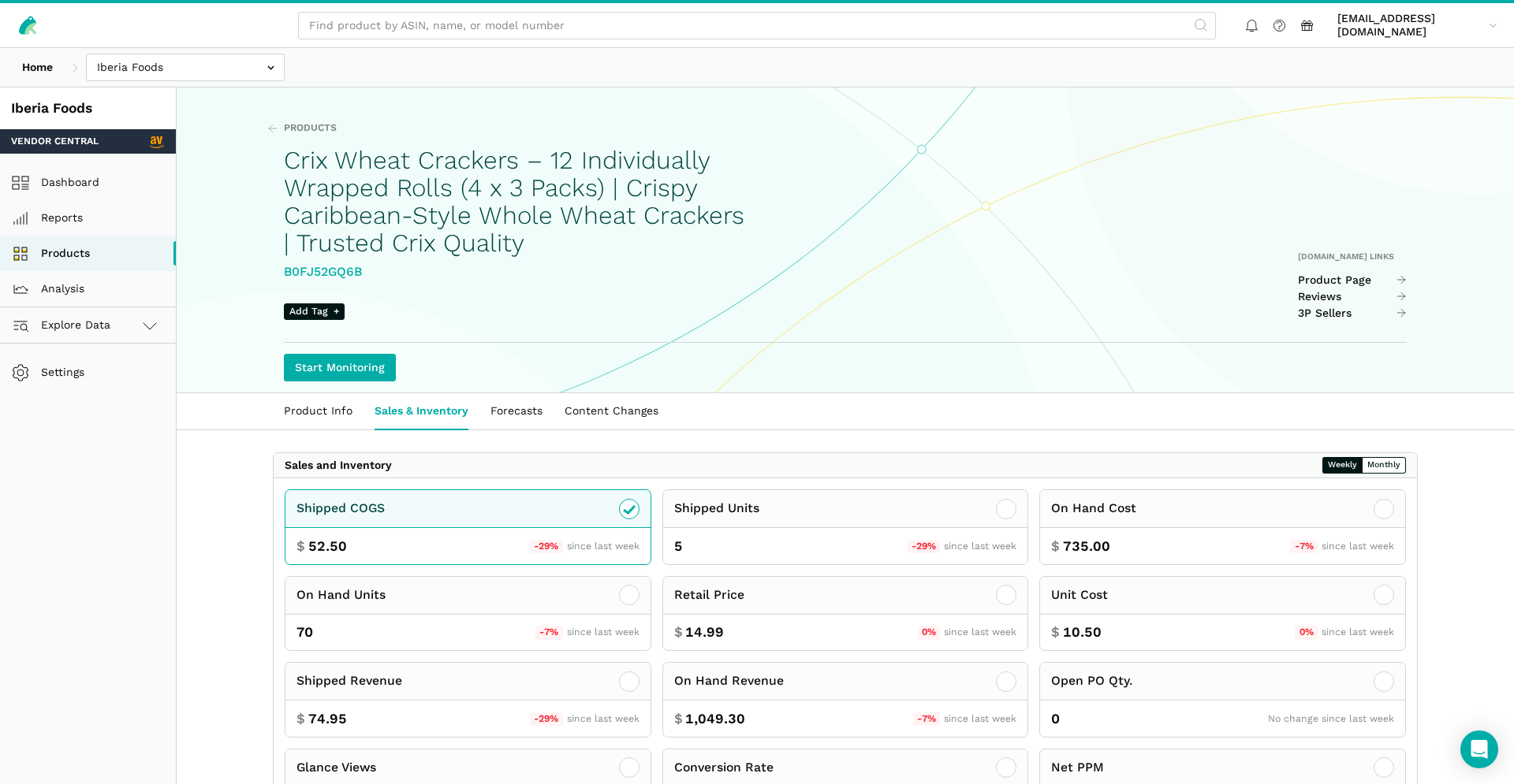
scroll to position [309, 0]
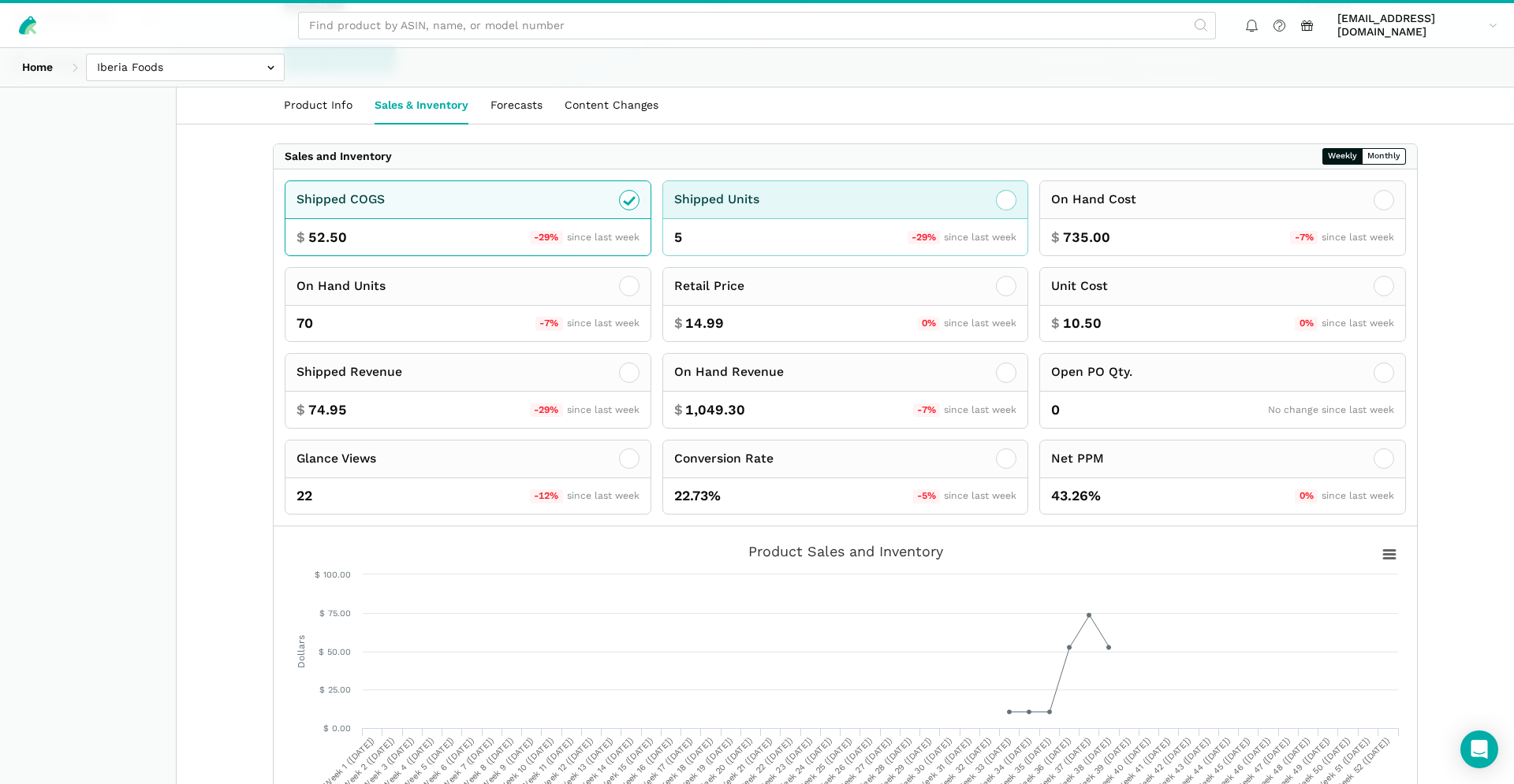
click at [910, 229] on div "5 -29% since last week" at bounding box center [846, 237] width 365 height 37
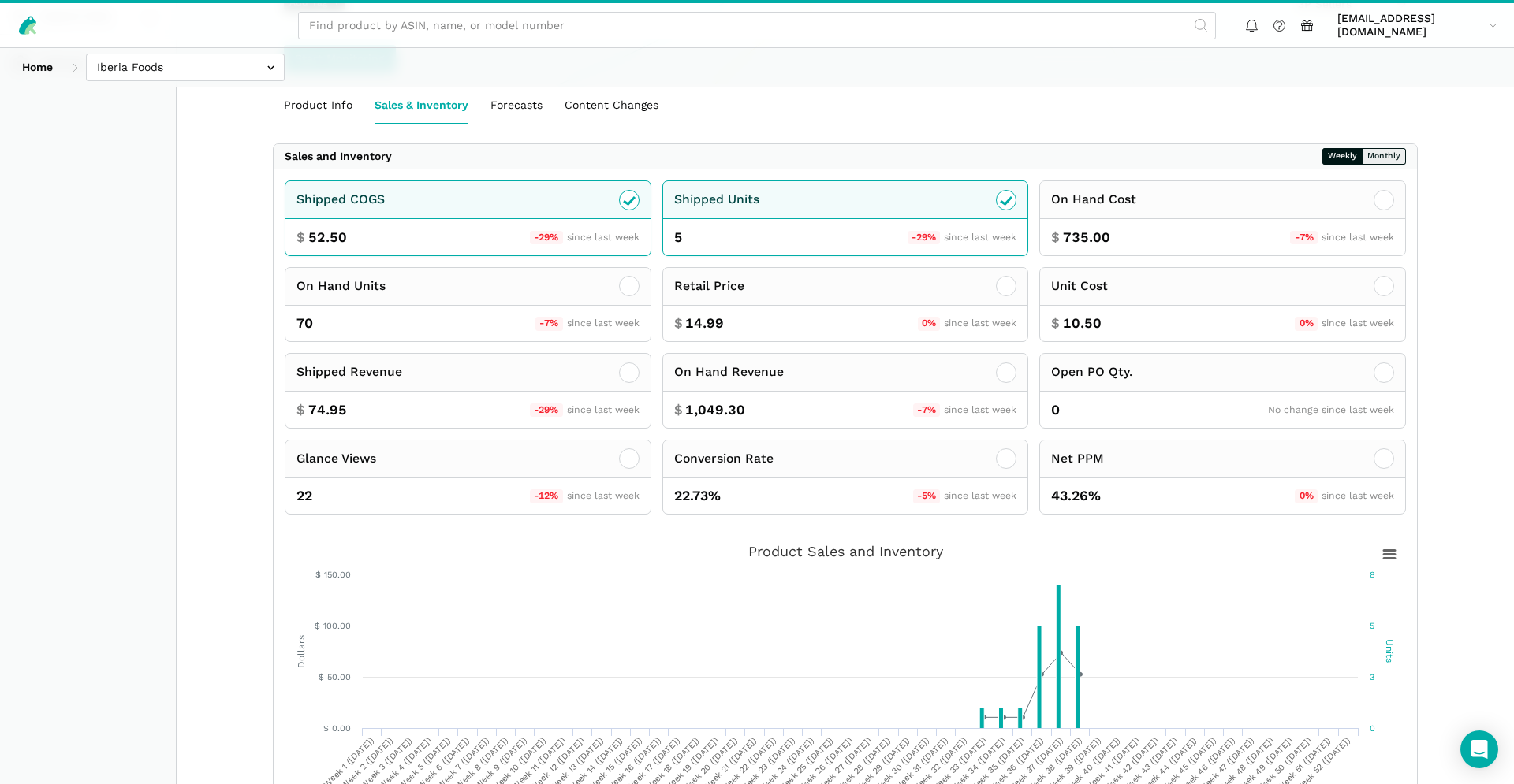
click at [1377, 152] on button "Monthly" at bounding box center [1383, 156] width 44 height 17
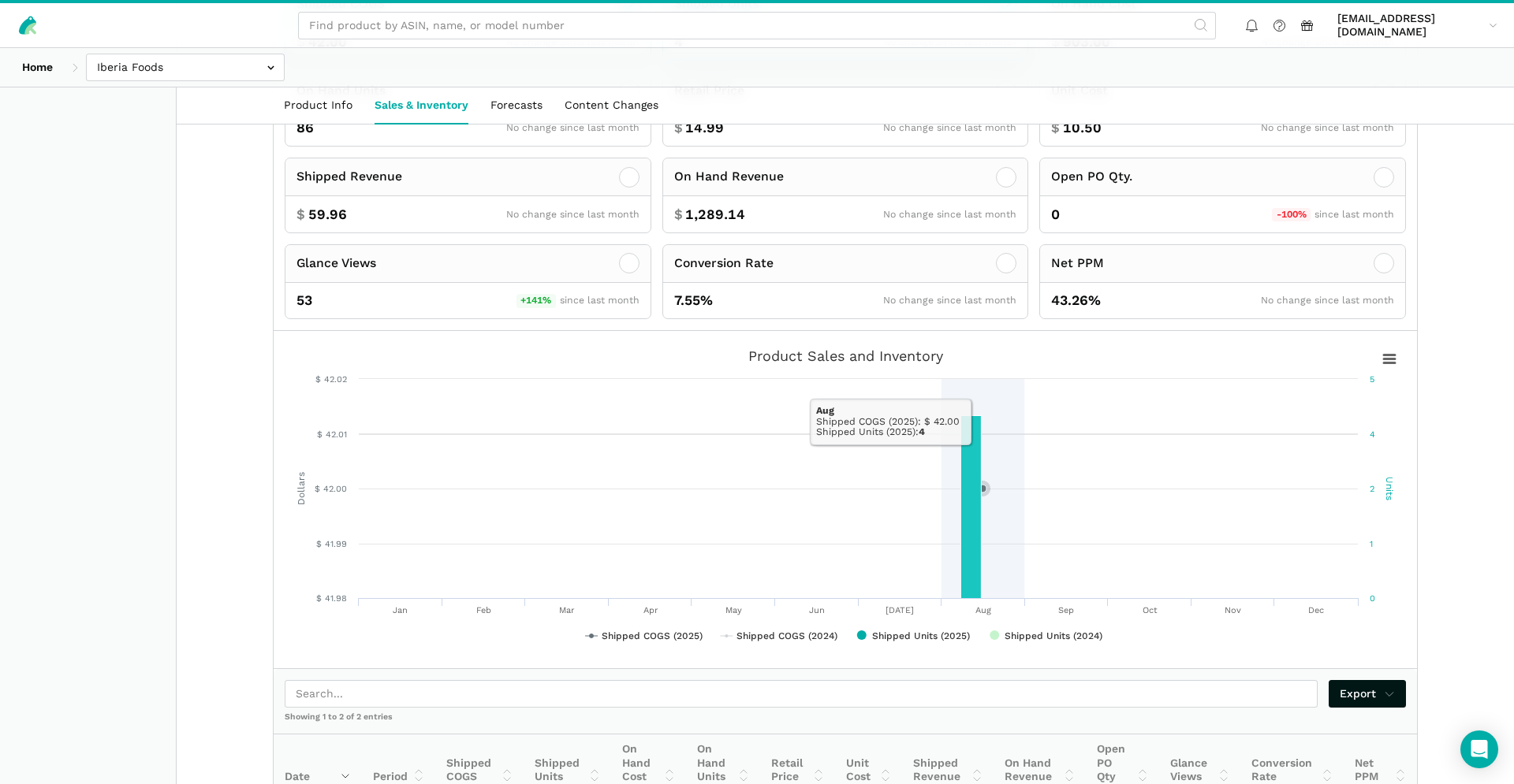
scroll to position [0, 0]
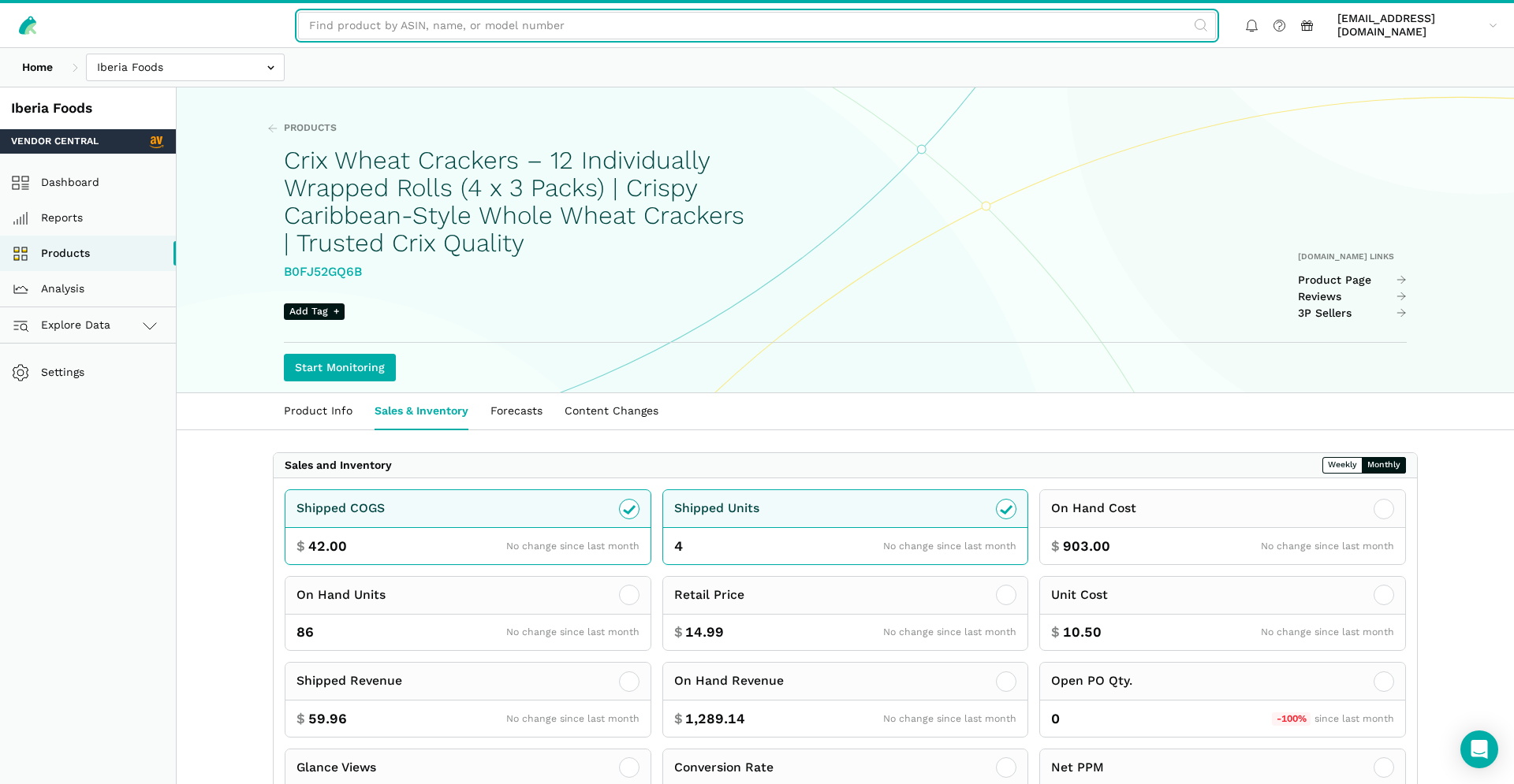
click at [618, 22] on input "text" at bounding box center [757, 25] width 917 height 28
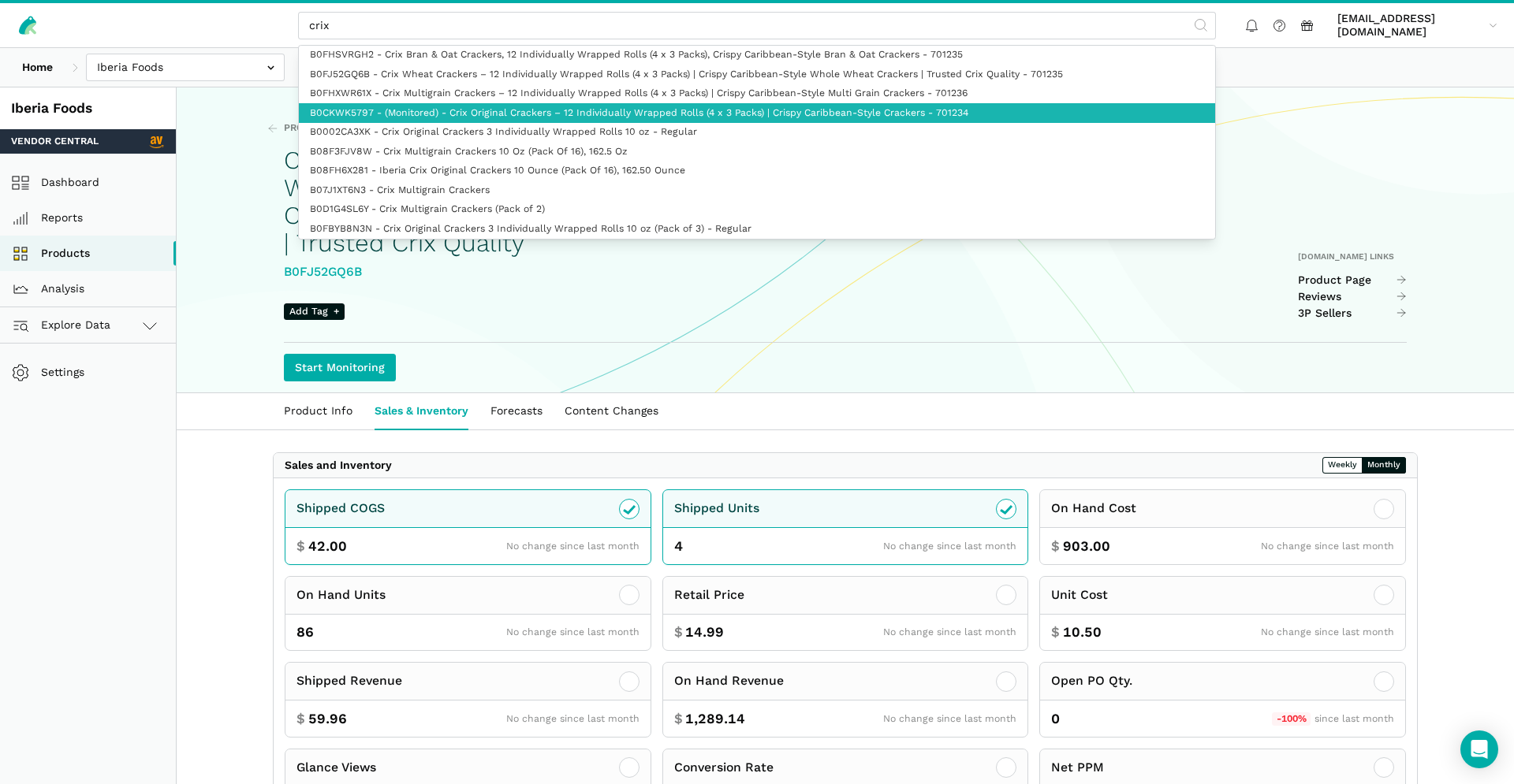
click at [836, 113] on link "B0CKWK5797 - (Monitored) - Crix Original Crackers – 12 Individually Wrapped Rol…" at bounding box center [757, 113] width 916 height 20
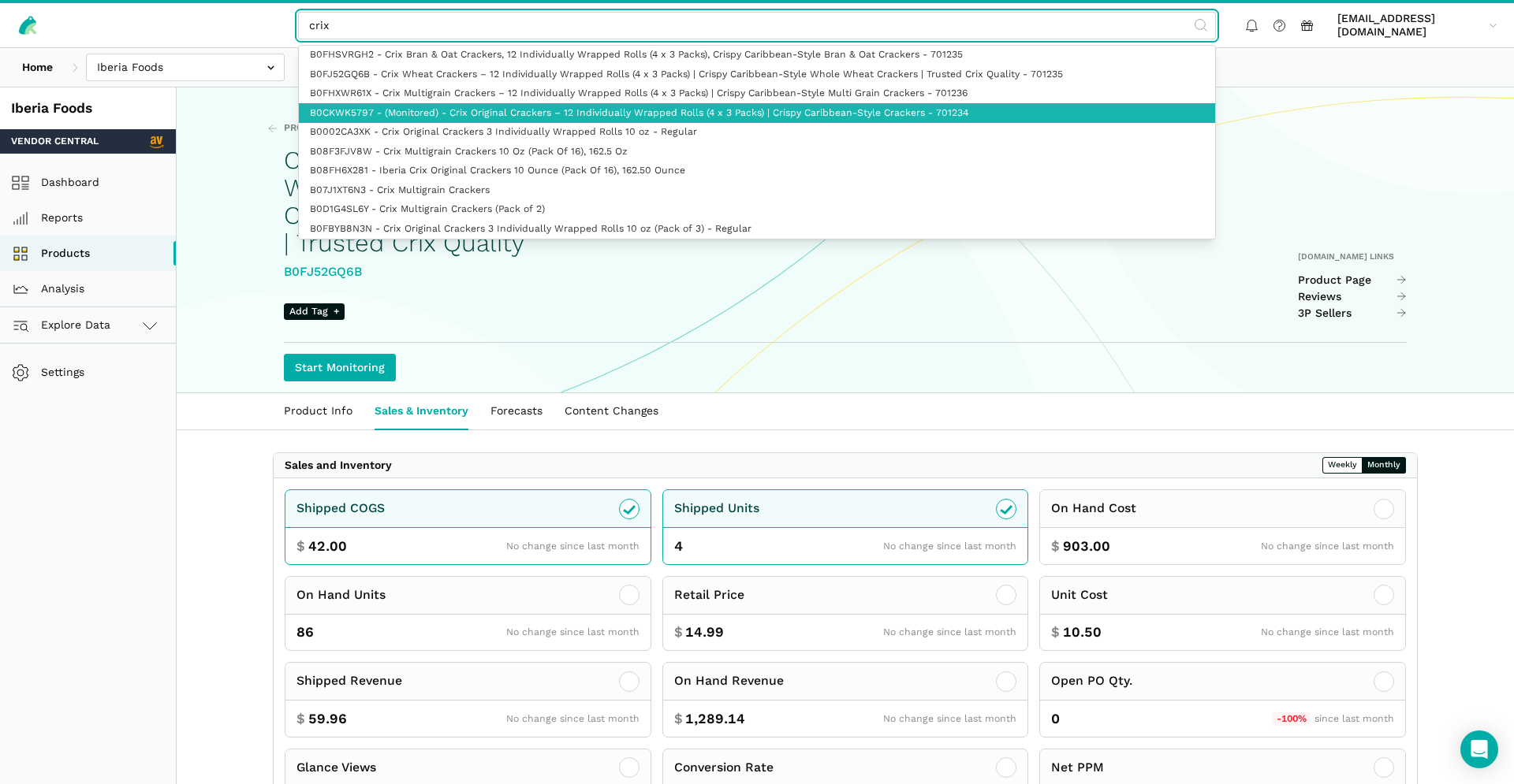
type input "B0CKWK5797 - (Monitored) - Crix Original Crackers – 12 Individually Wrapped Rol…"
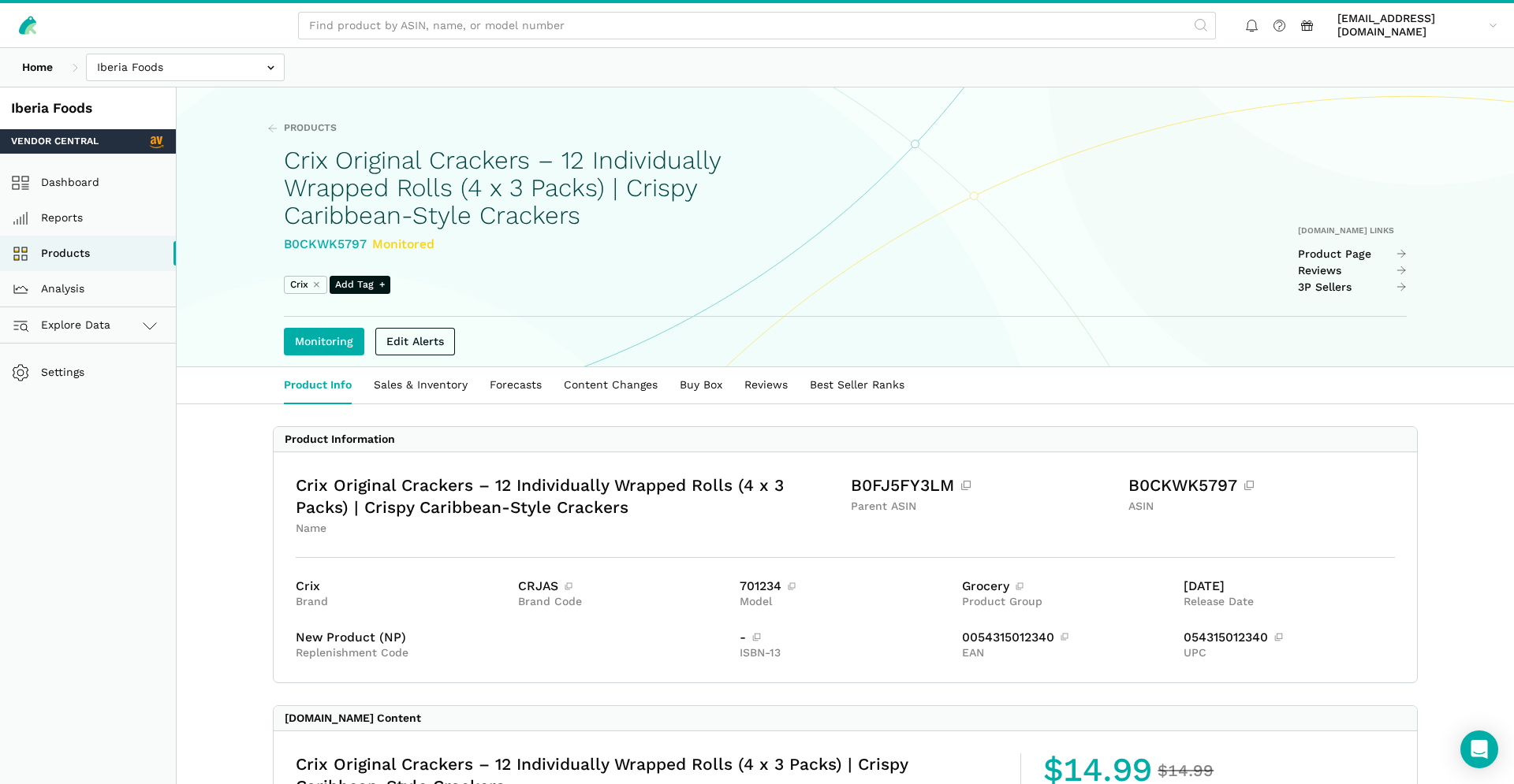
click at [338, 252] on div "B0CKWK5797 Monitored" at bounding box center [514, 244] width 461 height 20
copy div "B0CKWK5797"
